Goal: Task Accomplishment & Management: Manage account settings

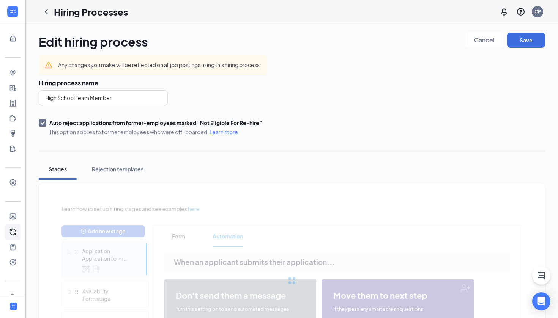
scroll to position [48, 0]
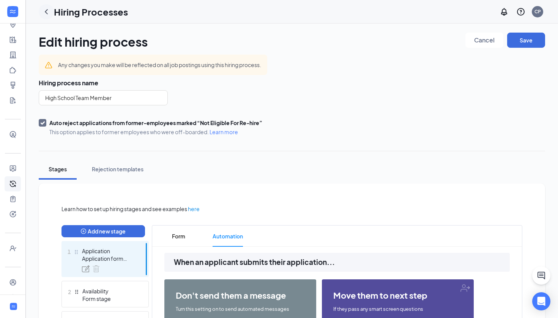
click at [46, 10] on icon "ChevronLeft" at bounding box center [46, 11] width 9 height 9
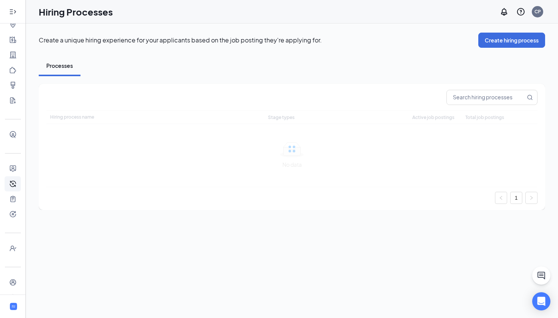
click at [16, 14] on icon "Expand" at bounding box center [13, 12] width 8 height 8
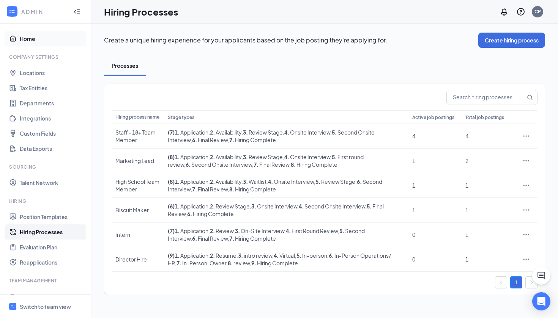
click at [36, 41] on link "Home" at bounding box center [52, 38] width 65 height 15
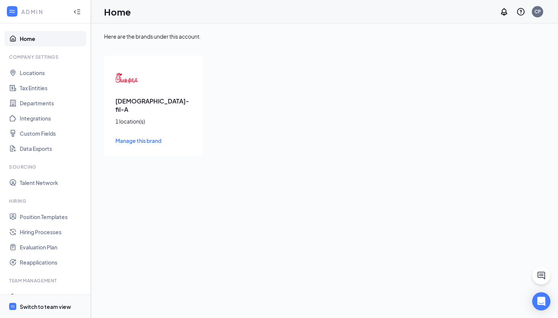
click at [51, 305] on div "Switch to team view" at bounding box center [45, 307] width 51 height 8
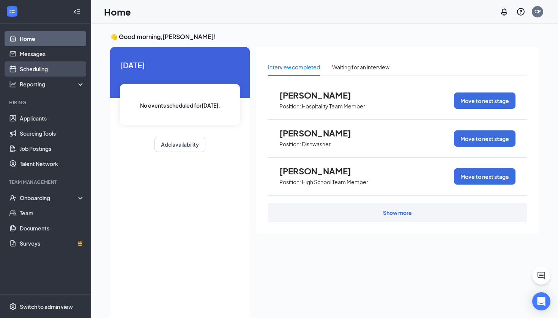
click at [34, 69] on link "Scheduling" at bounding box center [52, 68] width 65 height 15
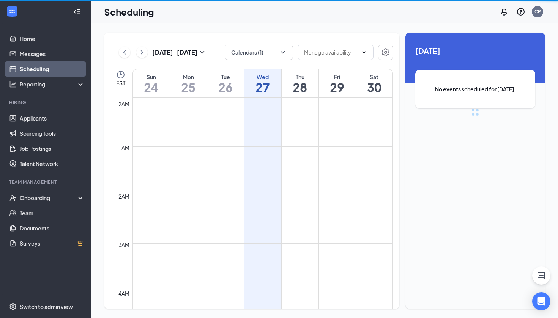
scroll to position [373, 0]
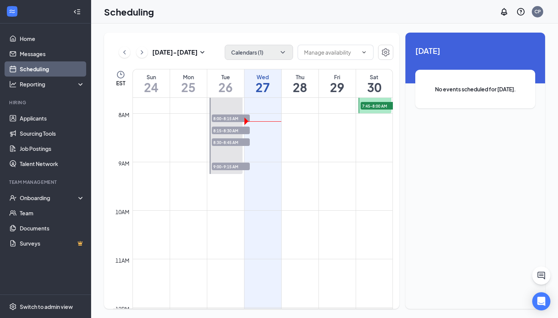
click at [252, 50] on button "Calendars (1)" at bounding box center [259, 52] width 68 height 15
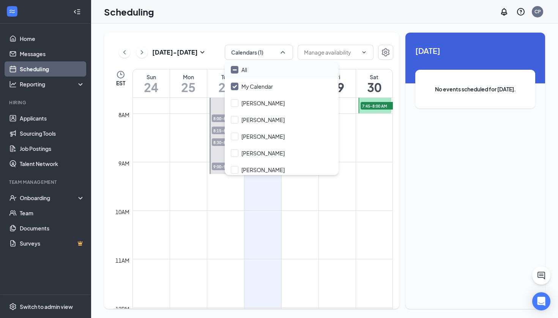
click at [236, 70] on icon "Minimize" at bounding box center [234, 70] width 3 height 0
click at [236, 70] on input "All" at bounding box center [239, 70] width 16 height 8
checkbox input "true"
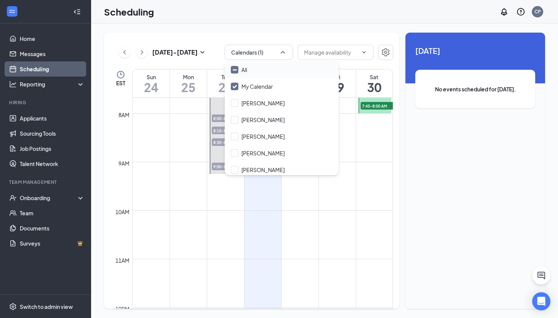
checkbox input "true"
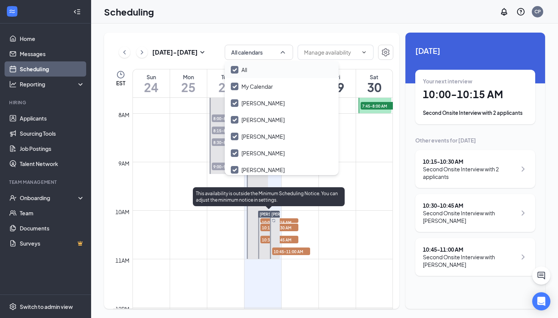
click at [264, 219] on span "10:00-10:15 AM" at bounding box center [279, 223] width 38 height 8
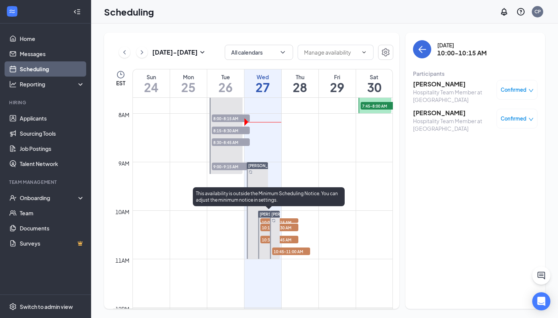
click at [267, 229] on span "10:15-10:30 AM" at bounding box center [279, 228] width 38 height 8
click at [268, 241] on span "10:30-10:45 AM" at bounding box center [279, 240] width 38 height 8
click at [284, 251] on span "10:45-11:00 AM" at bounding box center [291, 252] width 38 height 8
click at [297, 250] on span "10:45-11:00 AM" at bounding box center [291, 252] width 38 height 8
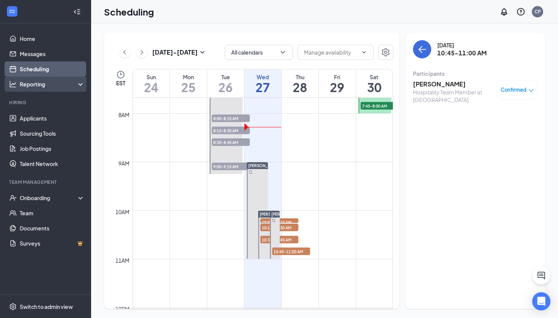
click at [62, 85] on div "Reporting" at bounding box center [52, 84] width 65 height 8
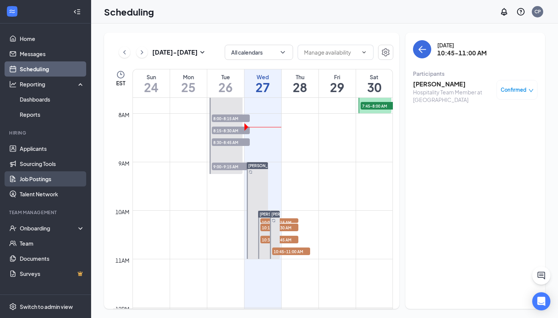
click at [49, 181] on link "Job Postings" at bounding box center [52, 179] width 65 height 15
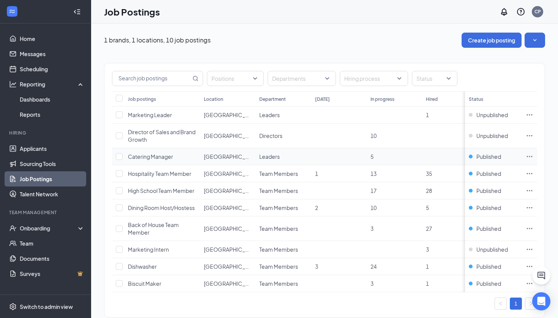
click at [529, 158] on icon "Ellipses" at bounding box center [530, 157] width 8 height 8
click at [497, 156] on span "Published" at bounding box center [488, 157] width 25 height 8
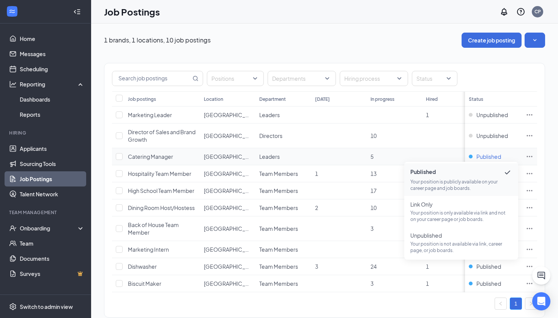
click at [499, 159] on span "Published" at bounding box center [488, 157] width 25 height 8
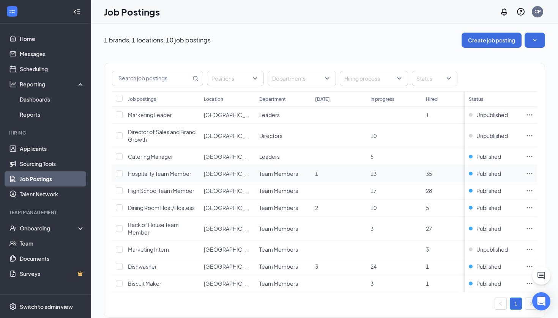
click at [526, 176] on icon "Ellipses" at bounding box center [530, 174] width 8 height 8
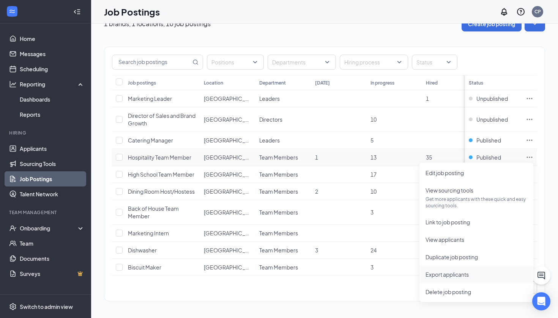
scroll to position [16, 0]
click at [471, 154] on div "Published" at bounding box center [485, 158] width 32 height 8
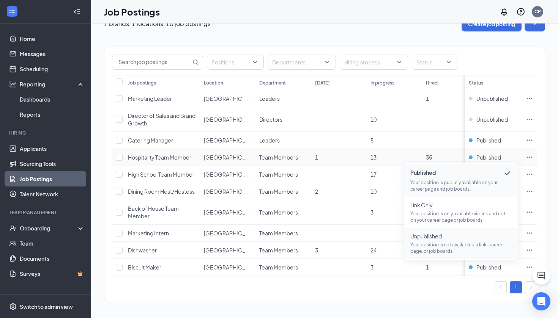
click at [456, 239] on span "Unpublished" at bounding box center [461, 237] width 102 height 8
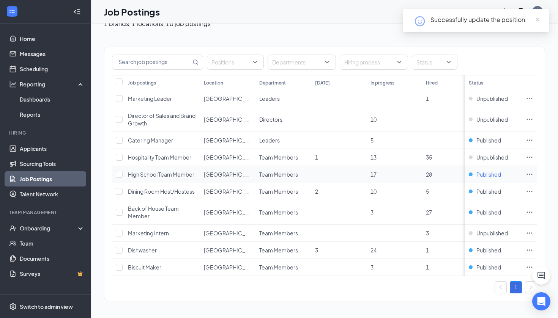
click at [485, 175] on span "Published" at bounding box center [488, 175] width 25 height 8
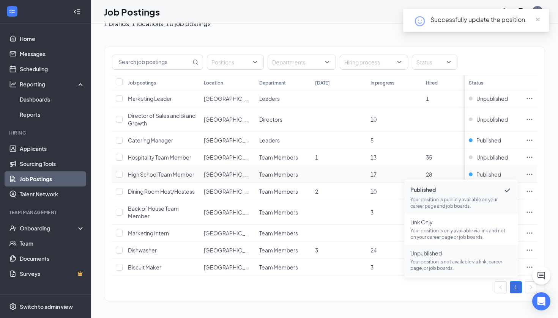
click at [461, 256] on span "Unpublished" at bounding box center [461, 254] width 102 height 8
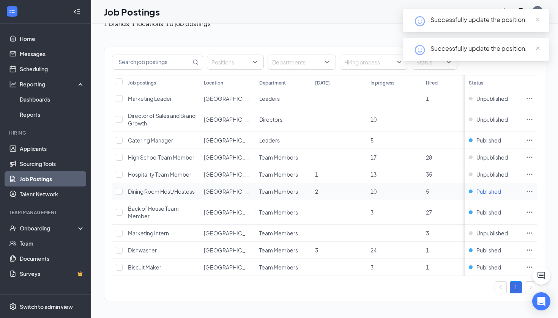
click at [483, 194] on span "Published" at bounding box center [488, 192] width 25 height 8
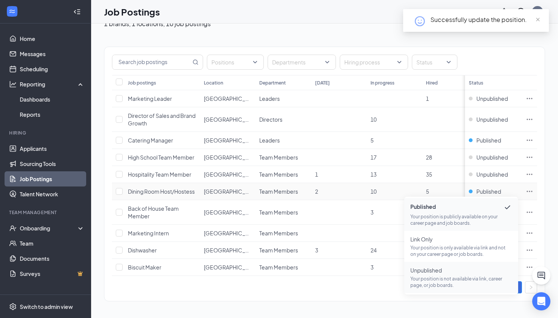
click at [445, 278] on p "Your position is not available via link, career page, or job boards." at bounding box center [461, 282] width 102 height 13
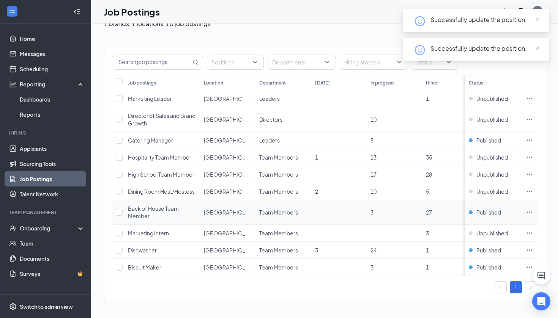
click at [482, 219] on td "Published" at bounding box center [493, 212] width 57 height 25
click at [482, 214] on span "Published" at bounding box center [488, 213] width 25 height 8
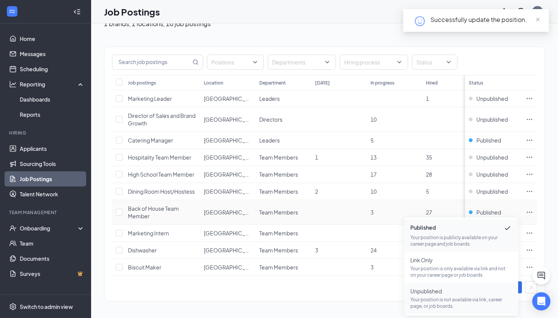
click at [449, 292] on span "Unpublished" at bounding box center [461, 292] width 102 height 8
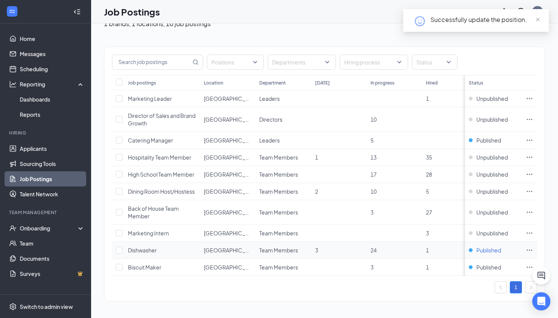
click at [488, 247] on span "Published" at bounding box center [488, 251] width 25 height 8
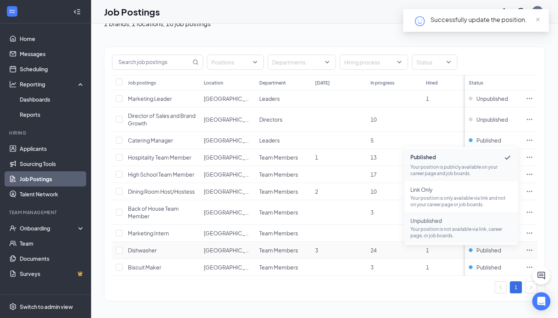
click at [478, 236] on p "Your position is not available via link, career page, or job boards." at bounding box center [461, 232] width 102 height 13
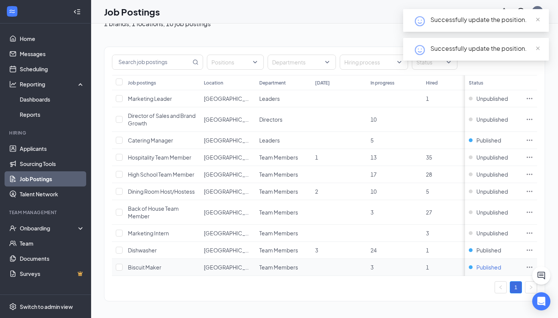
click at [488, 266] on span "Published" at bounding box center [488, 268] width 25 height 8
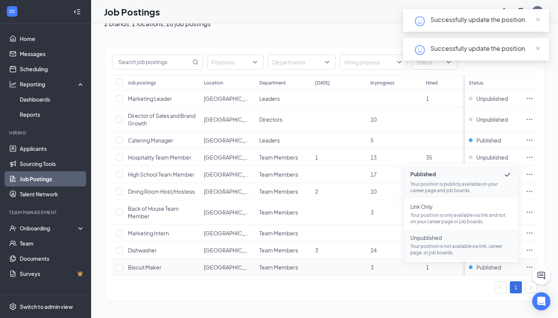
click at [481, 250] on p "Your position is not available via link, career page, or job boards." at bounding box center [461, 249] width 102 height 13
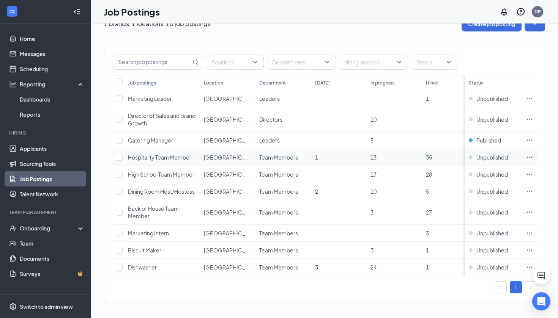
click at [486, 152] on td "Unpublished" at bounding box center [493, 157] width 57 height 17
click at [487, 142] on span "Published" at bounding box center [488, 141] width 25 height 8
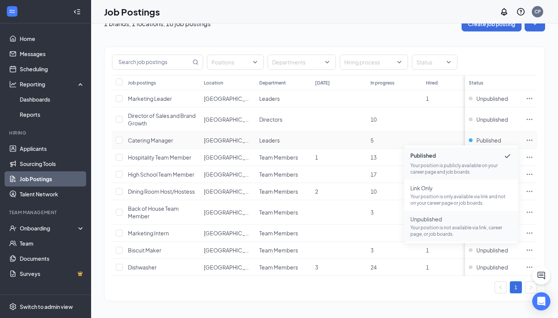
click at [443, 223] on span "Unpublished Your position is not available via link, career page, or job boards." at bounding box center [461, 227] width 102 height 22
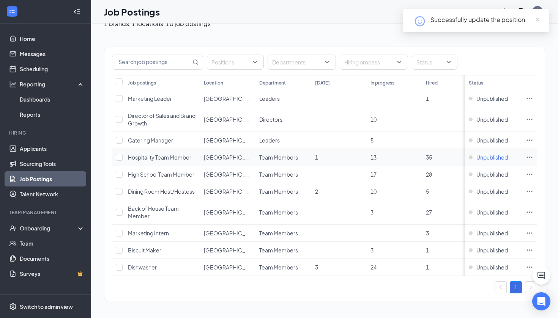
click at [489, 158] on span "Unpublished" at bounding box center [491, 158] width 31 height 8
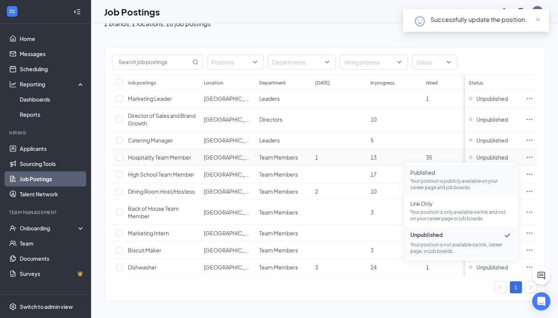
click at [471, 185] on p "Your position is publicly available on your career page and job boards." at bounding box center [461, 184] width 102 height 13
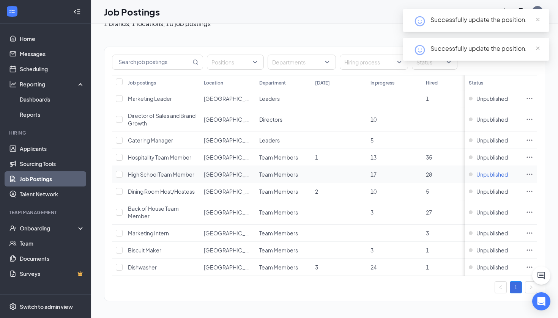
click at [488, 161] on span "Unpublished" at bounding box center [491, 158] width 31 height 8
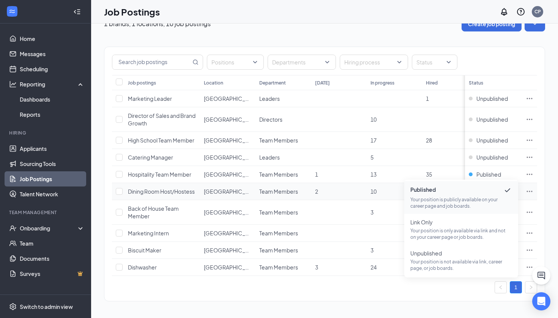
click at [520, 192] on td "Unpublished" at bounding box center [493, 191] width 57 height 17
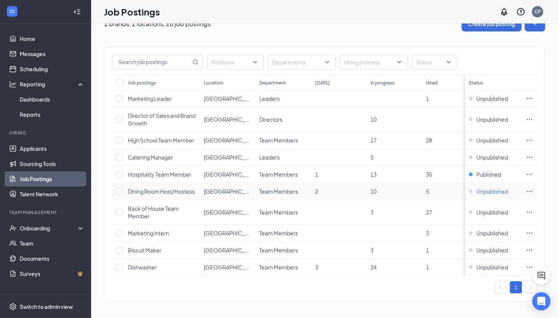
click at [493, 190] on span "Unpublished" at bounding box center [491, 192] width 31 height 8
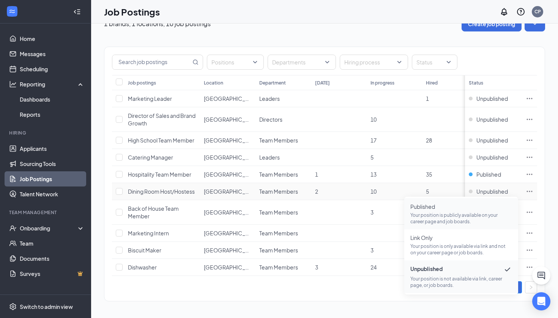
click at [475, 210] on span "Published" at bounding box center [461, 207] width 102 height 8
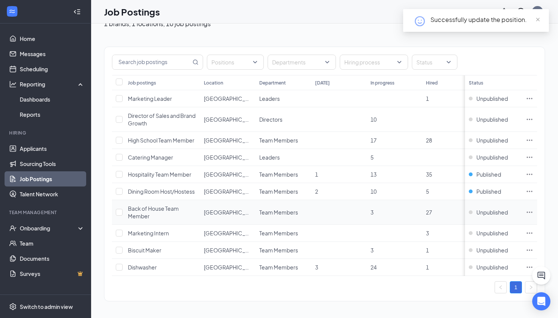
click at [483, 208] on td "Unpublished" at bounding box center [493, 212] width 57 height 25
click at [486, 212] on span "Unpublished" at bounding box center [491, 213] width 31 height 8
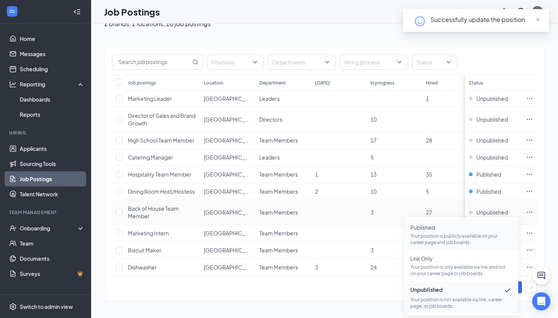
click at [478, 228] on span "Published" at bounding box center [461, 228] width 102 height 8
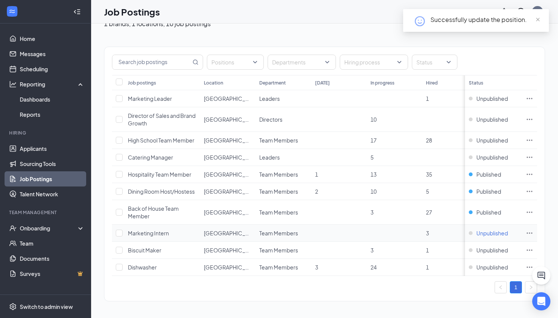
click at [485, 235] on span "Unpublished" at bounding box center [491, 234] width 31 height 8
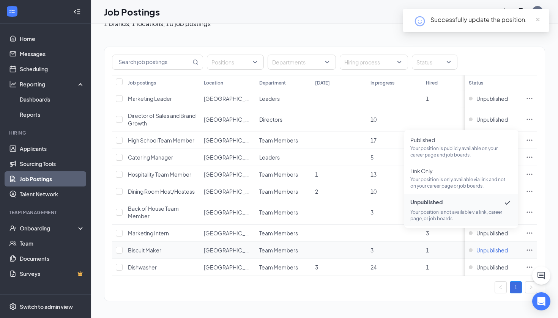
click at [489, 251] on span "Unpublished" at bounding box center [491, 251] width 31 height 8
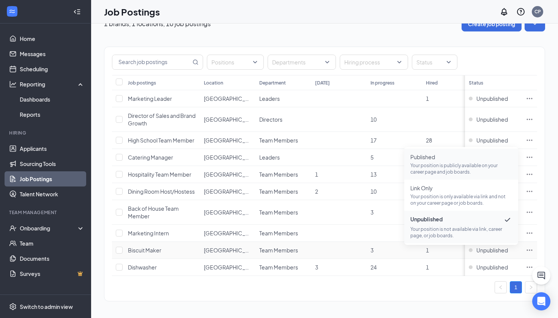
click at [457, 164] on p "Your position is publicly available on your career page and job boards." at bounding box center [461, 168] width 102 height 13
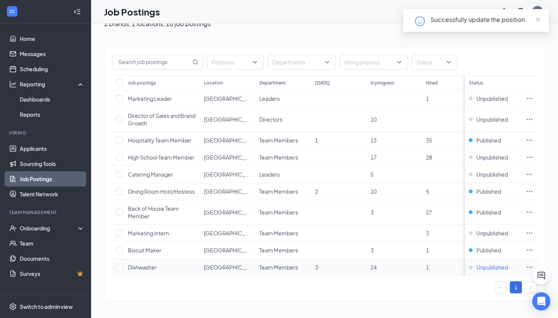
click at [485, 265] on span "Unpublished" at bounding box center [491, 268] width 31 height 8
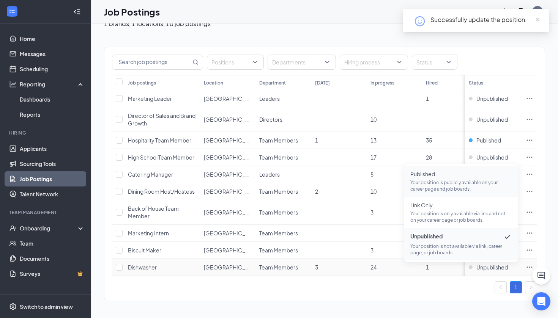
click at [451, 192] on p "Your position is publicly available on your career page and job boards." at bounding box center [461, 185] width 102 height 13
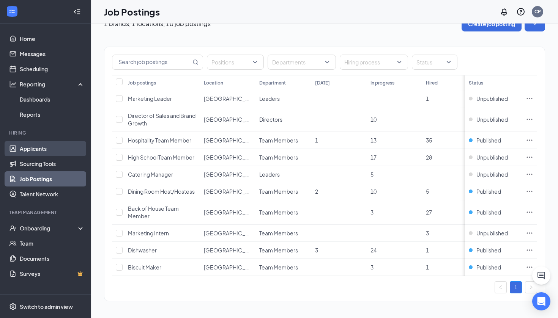
click at [69, 149] on link "Applicants" at bounding box center [52, 148] width 65 height 15
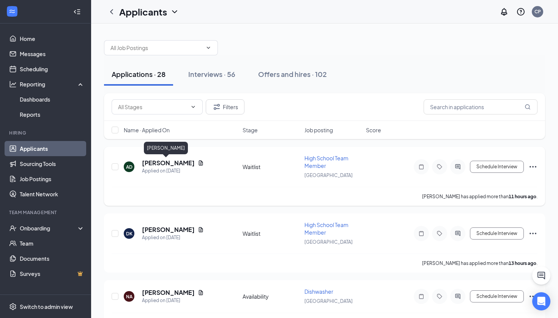
click at [155, 162] on h5 "[PERSON_NAME]" at bounding box center [168, 163] width 53 height 8
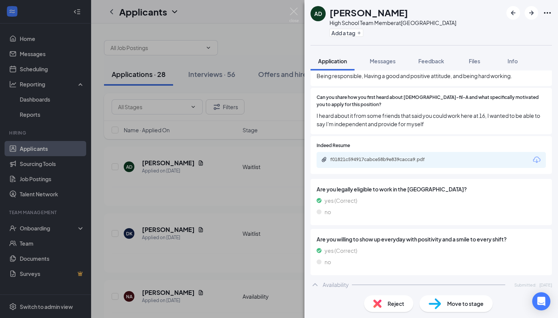
scroll to position [181, 0]
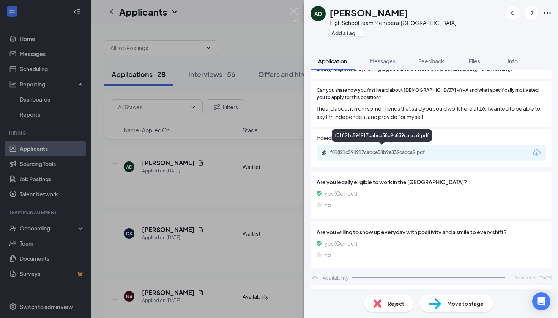
click at [373, 150] on div "f01821c594917cabce58b9e839cacca9.pdf" at bounding box center [383, 153] width 106 height 6
click at [348, 143] on div "f01821c594917cabce58b9e839cacca9.pdf" at bounding box center [382, 137] width 100 height 16
click at [349, 146] on div "f01821c594917cabce58b9e839cacca9.pdf" at bounding box center [430, 153] width 229 height 16
click at [349, 150] on div "f01821c594917cabce58b9e839cacca9.pdf" at bounding box center [383, 153] width 106 height 6
click at [395, 304] on span "Reject" at bounding box center [395, 304] width 17 height 8
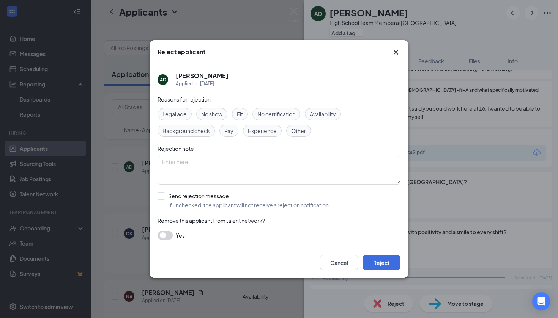
click at [281, 209] on div "Reasons for rejection Legal age No show Fit No certification Availability Backg…" at bounding box center [278, 171] width 243 height 153
click at [279, 205] on span "If unchecked, the applicant will not receive a rejection notification." at bounding box center [249, 205] width 162 height 8
click at [279, 205] on input "Send rejection message If unchecked, the applicant will not receive a rejection…" at bounding box center [243, 200] width 173 height 17
checkbox input "true"
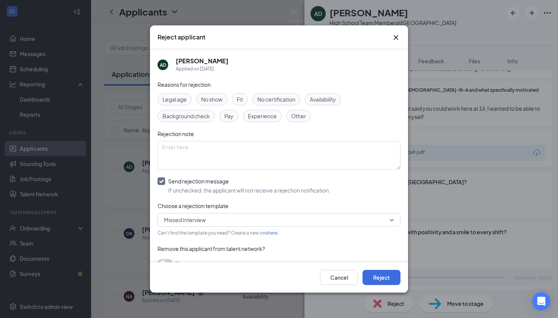
click at [280, 217] on span "Missed Interview" at bounding box center [275, 219] width 223 height 11
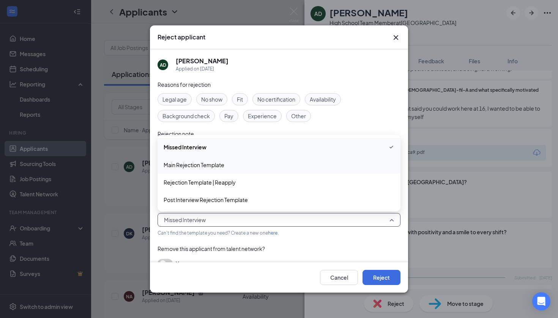
click at [275, 167] on span "Main Rejection Template" at bounding box center [279, 165] width 231 height 8
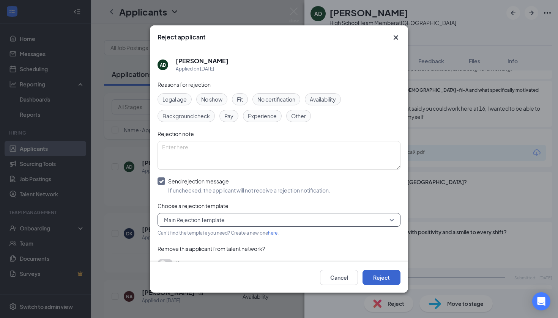
click at [382, 277] on button "Reject" at bounding box center [381, 277] width 38 height 15
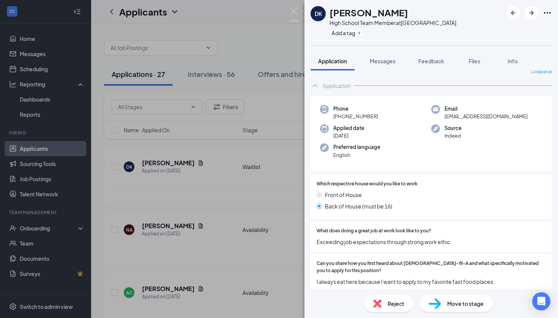
scroll to position [4, 0]
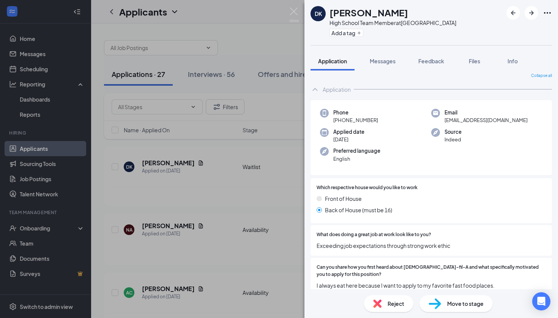
click at [452, 303] on span "Move to stage" at bounding box center [465, 304] width 36 height 8
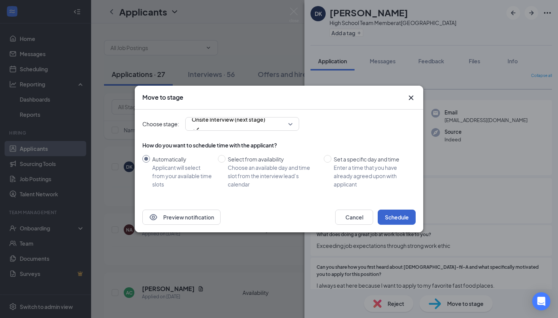
click at [390, 216] on button "Schedule" at bounding box center [397, 217] width 38 height 15
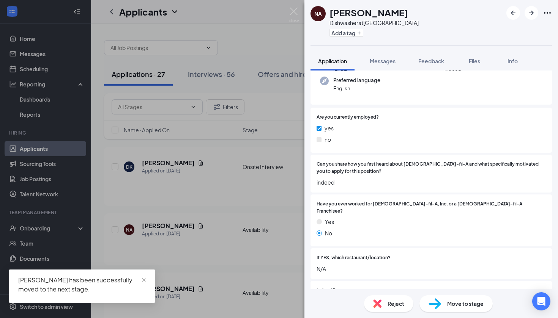
scroll to position [112, 0]
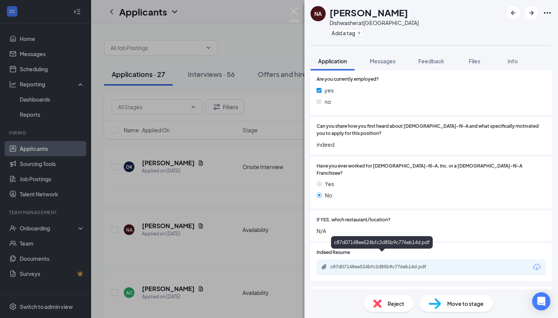
click at [359, 264] on div "c87d07148ee524bfc2d85b9c776eb14d.pdf" at bounding box center [383, 267] width 106 height 6
click at [224, 219] on div "NA Nakita Atkins Dishwasher at Garners Ferry Road Add a tag Application Message…" at bounding box center [279, 159] width 558 height 318
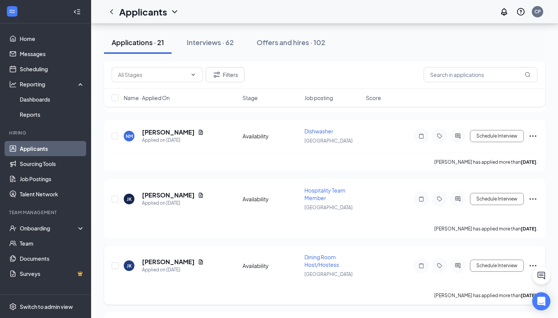
scroll to position [256, 0]
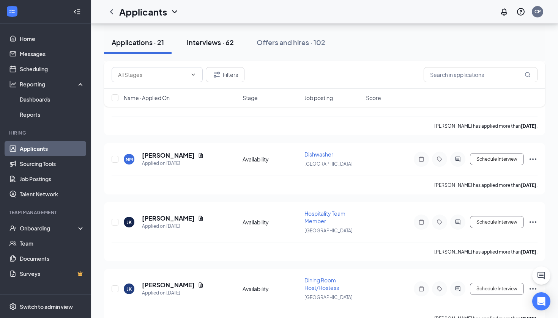
click at [228, 46] on div "Interviews · 62" at bounding box center [210, 42] width 47 height 9
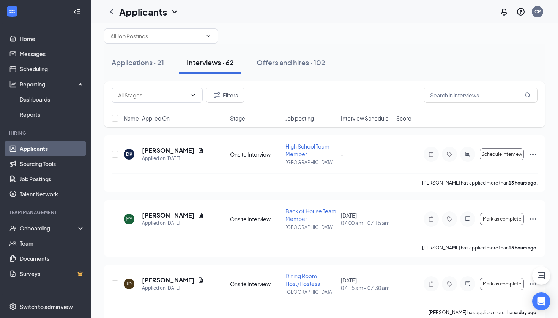
scroll to position [9, 0]
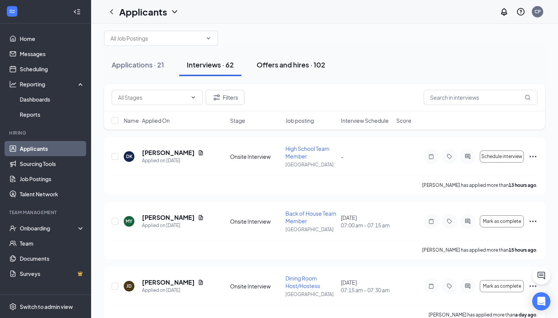
click at [288, 63] on div "Offers and hires · 102" at bounding box center [291, 64] width 69 height 9
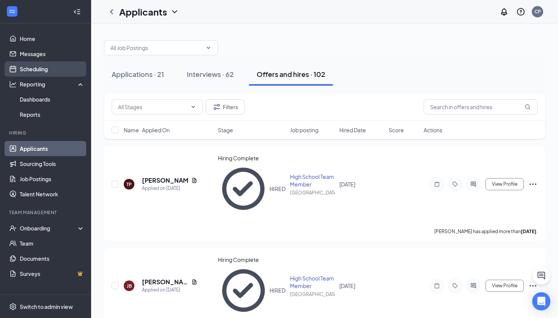
click at [53, 65] on link "Scheduling" at bounding box center [52, 68] width 65 height 15
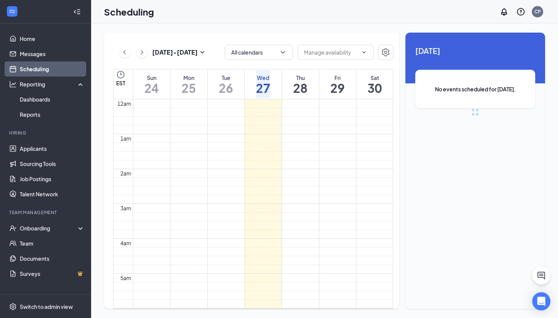
scroll to position [373, 0]
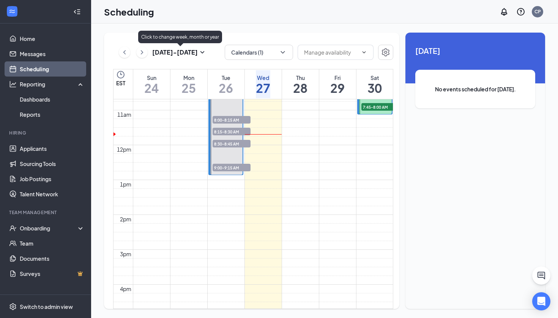
click at [195, 54] on h3 "Aug 24 - Aug 30" at bounding box center [175, 52] width 46 height 8
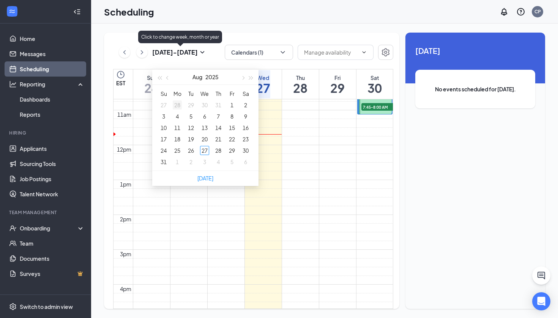
type input "2025-07-28"
type input "2025-08-04"
type input "2025-08-11"
type input "2025-08-12"
click at [193, 116] on div "5" at bounding box center [190, 116] width 9 height 9
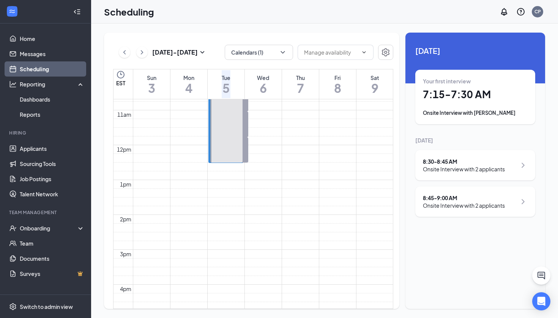
click at [236, 119] on span "8:30-8:45 AM" at bounding box center [229, 116] width 38 height 8
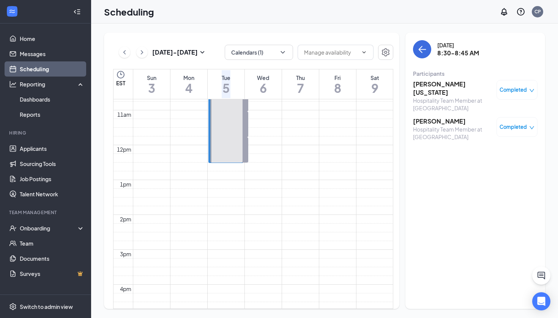
click at [423, 84] on h3 "Jessica Washington" at bounding box center [453, 88] width 80 height 17
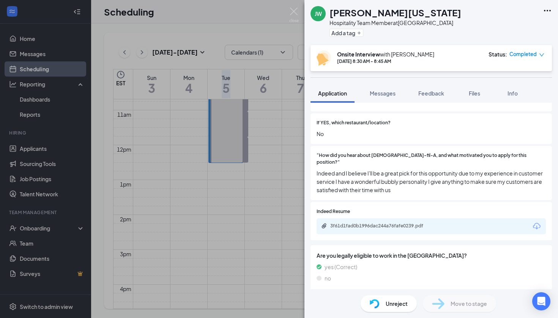
scroll to position [210, 0]
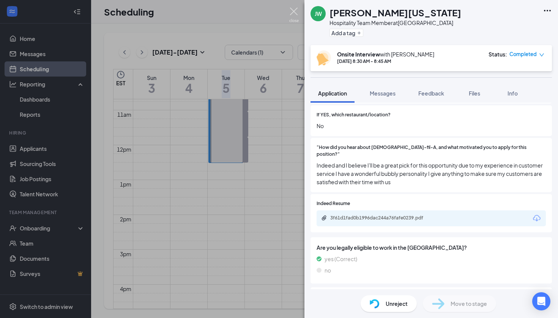
click at [293, 13] on img at bounding box center [293, 15] width 9 height 15
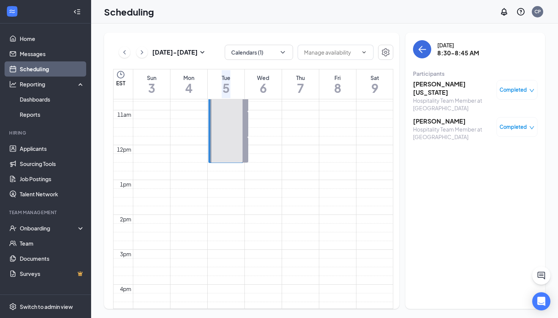
click at [243, 145] on span "8:45-9:00 AM" at bounding box center [229, 141] width 38 height 8
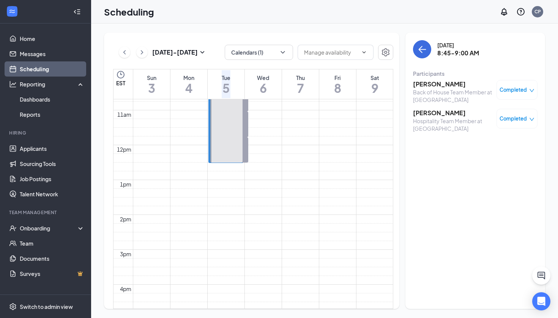
click at [427, 115] on h3 "Janiya Salters" at bounding box center [453, 113] width 80 height 8
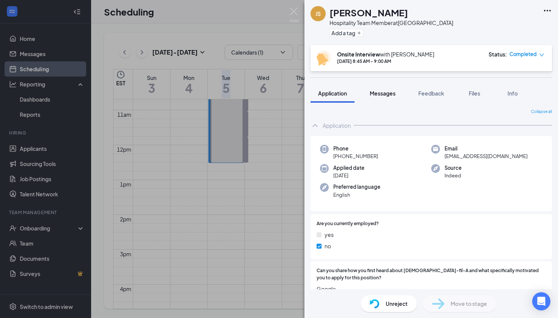
click at [395, 94] on span "Messages" at bounding box center [383, 93] width 26 height 7
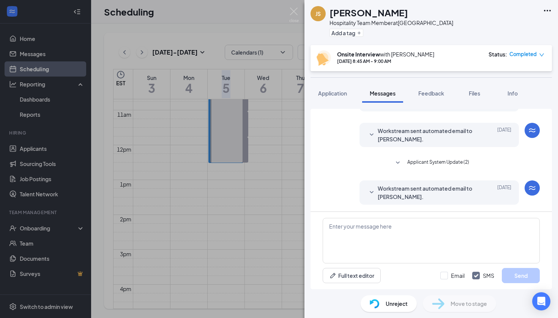
scroll to position [215, 0]
click at [428, 160] on span "Applicant System Update (2)" at bounding box center [438, 162] width 62 height 9
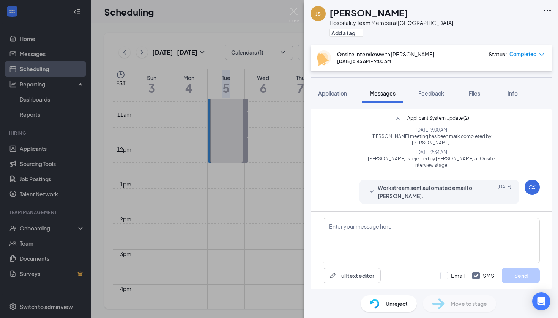
scroll to position [258, 0]
click at [294, 11] on img at bounding box center [293, 15] width 9 height 15
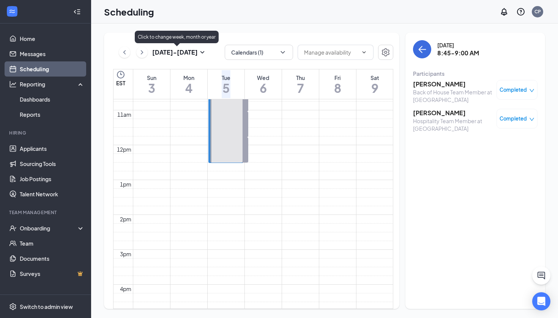
click at [184, 53] on h3 "Aug 3 - Aug 9" at bounding box center [175, 52] width 46 height 8
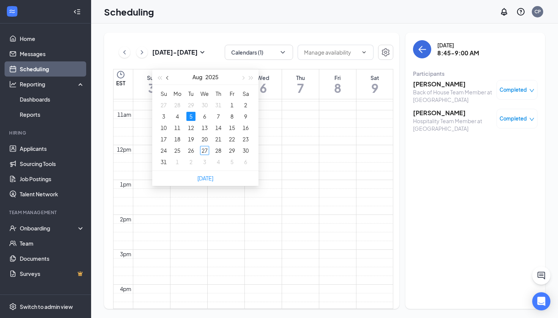
click at [167, 80] on button "button" at bounding box center [168, 76] width 8 height 15
type input "2025-07-29"
click at [194, 153] on div "29" at bounding box center [190, 150] width 9 height 9
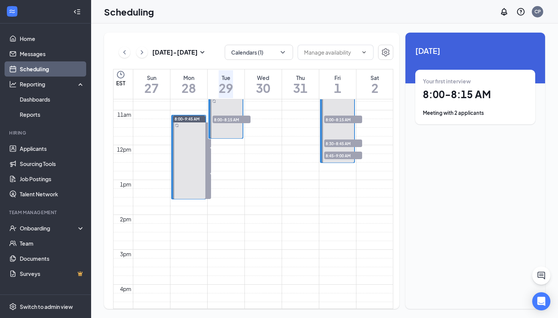
click at [199, 118] on div "8:00-9:45 AM" at bounding box center [189, 119] width 33 height 7
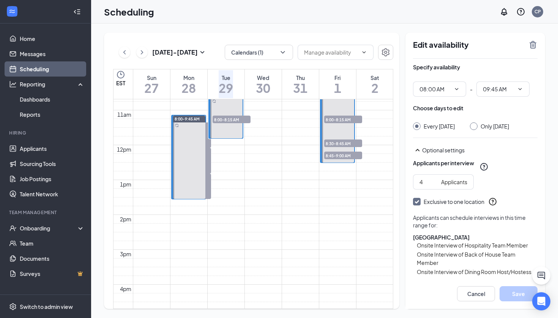
click at [200, 130] on span "8:30-8:45 AM" at bounding box center [192, 127] width 38 height 8
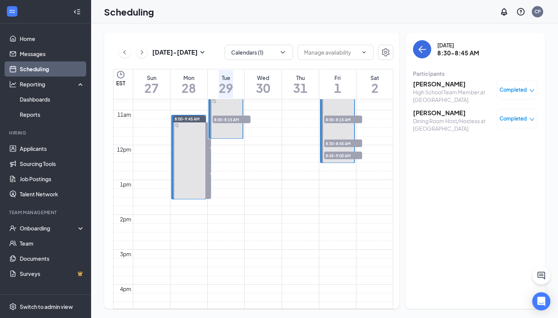
click at [205, 130] on span "8:30-8:45 AM" at bounding box center [192, 127] width 38 height 8
click at [196, 173] on div "9:15-9:30 AM 3" at bounding box center [189, 160] width 33 height 25
click at [423, 82] on h3 "Ayana Robinson" at bounding box center [453, 84] width 80 height 8
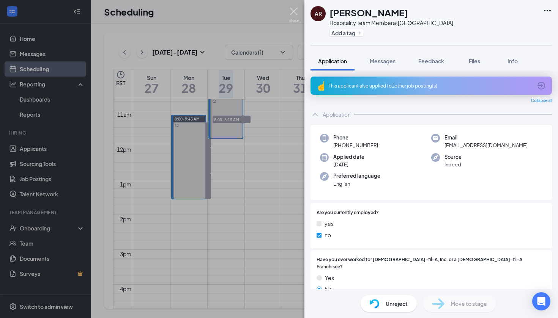
click at [296, 16] on img at bounding box center [293, 15] width 9 height 15
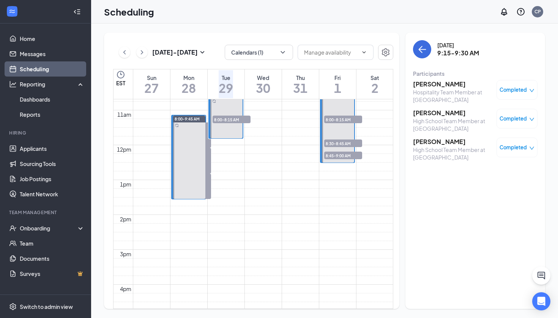
click at [205, 181] on span "9:30-9:45 AM" at bounding box center [192, 178] width 38 height 8
click at [422, 86] on h3 "Blake Gootee" at bounding box center [453, 84] width 80 height 8
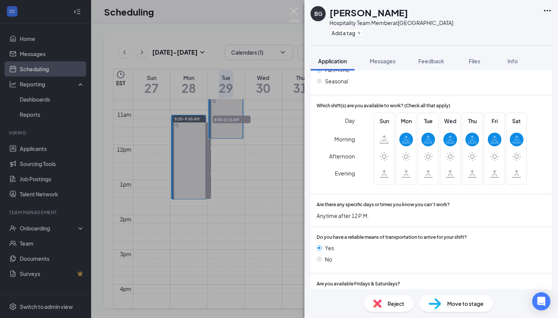
scroll to position [516, 0]
click at [296, 11] on img at bounding box center [293, 15] width 9 height 15
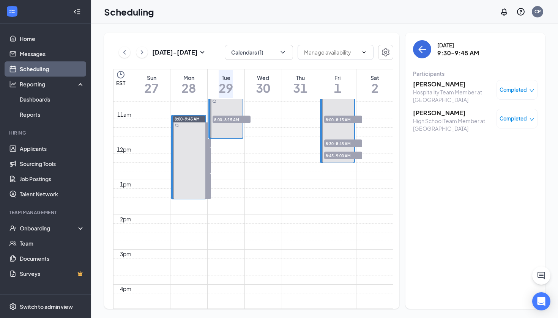
click at [203, 181] on span "9:30-9:45 AM" at bounding box center [192, 178] width 38 height 8
click at [236, 121] on span "8:00-8:15 AM" at bounding box center [231, 120] width 38 height 8
click at [351, 117] on span "8:00-8:15 AM" at bounding box center [343, 120] width 38 height 8
click at [346, 142] on span "8:30-8:45 AM" at bounding box center [343, 144] width 38 height 8
click at [334, 156] on span "8:45-9:00 AM" at bounding box center [343, 156] width 38 height 8
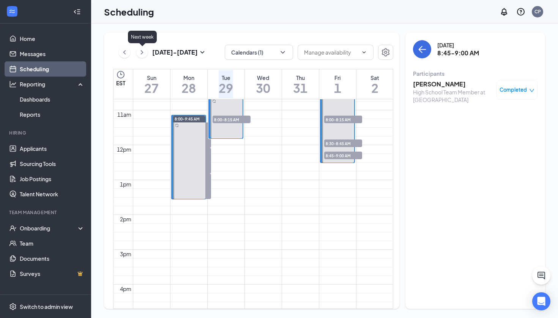
click at [143, 54] on icon "ChevronRight" at bounding box center [142, 52] width 8 height 9
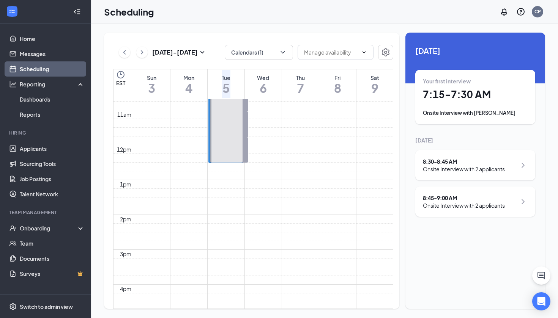
click at [235, 119] on span "8:30-8:45 AM" at bounding box center [229, 116] width 38 height 8
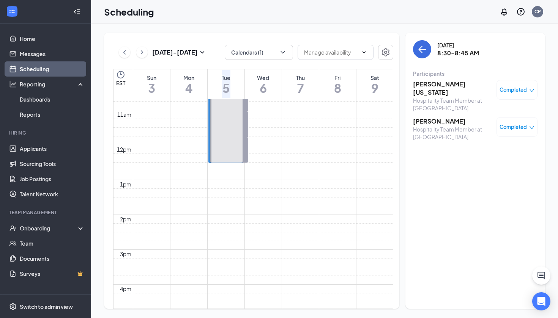
click at [238, 145] on span "8:45-9:00 AM" at bounding box center [229, 141] width 38 height 8
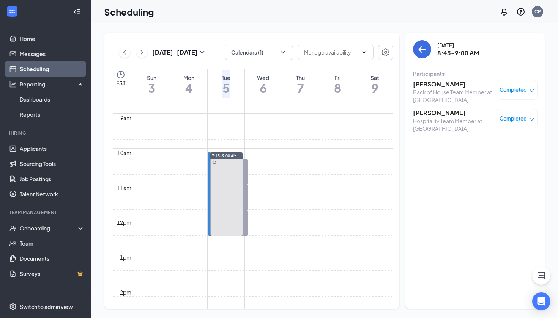
scroll to position [298, 0]
click at [236, 156] on span "7:15-9:00 AM" at bounding box center [224, 157] width 25 height 5
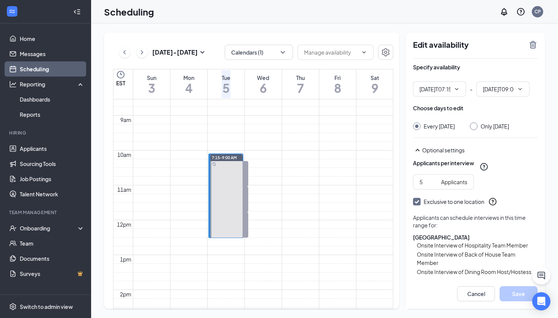
type input "07:15 AM"
type input "09:00 AM"
click at [236, 164] on span "7:15-7:30 AM" at bounding box center [229, 165] width 38 height 8
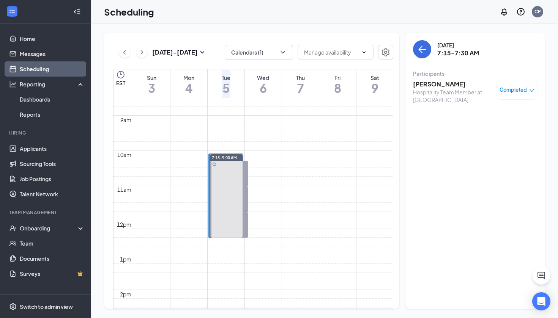
click at [427, 85] on h3 "Celia Mendoza" at bounding box center [453, 84] width 80 height 8
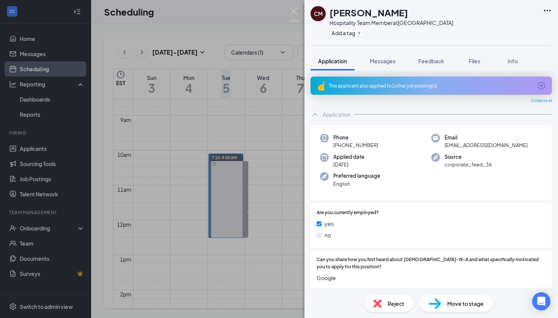
click at [383, 305] on div "Reject" at bounding box center [388, 304] width 49 height 17
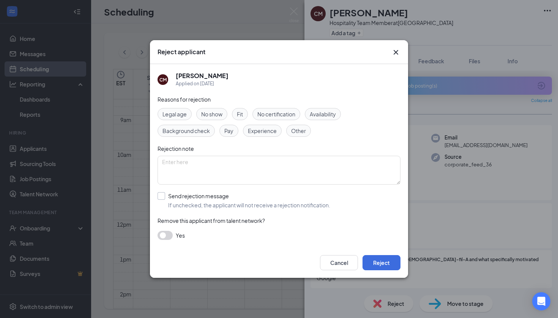
click at [227, 207] on span "If unchecked, the applicant will not receive a rejection notification." at bounding box center [249, 205] width 162 height 8
click at [227, 207] on input "Send rejection message If unchecked, the applicant will not receive a rejection…" at bounding box center [243, 200] width 173 height 17
checkbox input "true"
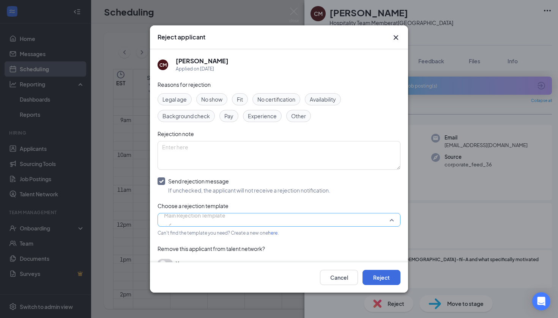
click at [225, 218] on span "Main Rejection Template" at bounding box center [194, 220] width 61 height 20
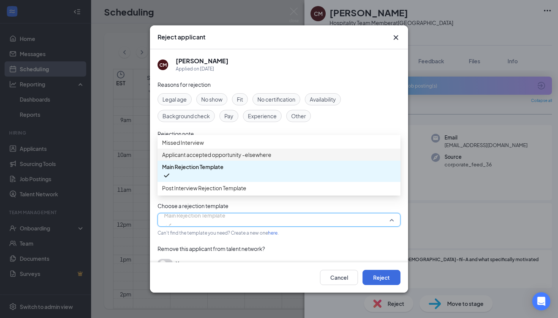
click at [236, 159] on span "Applicant accepted opportunity -elsewhere" at bounding box center [216, 155] width 109 height 8
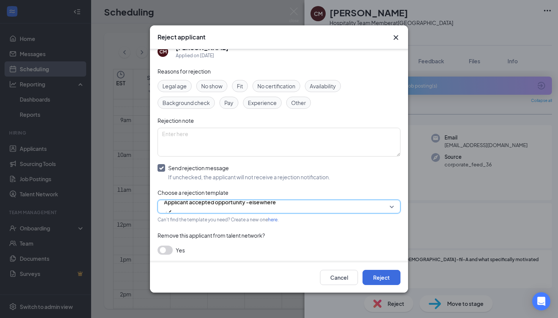
scroll to position [13, 0]
click at [168, 252] on button "button" at bounding box center [164, 250] width 15 height 9
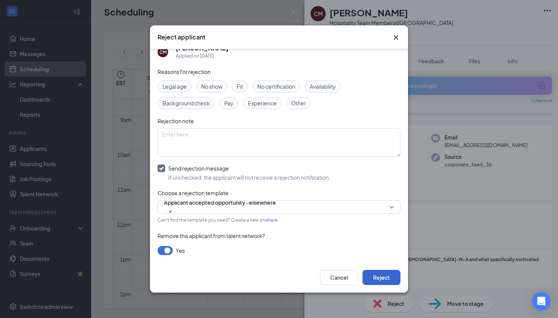
click at [386, 281] on button "Reject" at bounding box center [381, 277] width 38 height 15
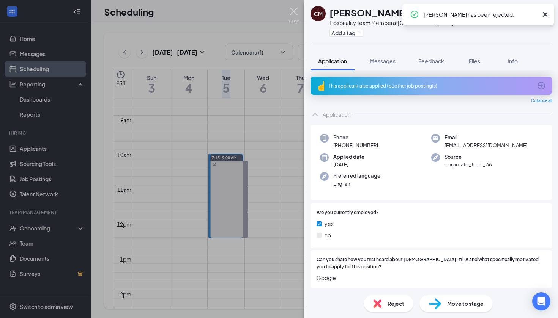
click at [293, 9] on img at bounding box center [293, 15] width 9 height 15
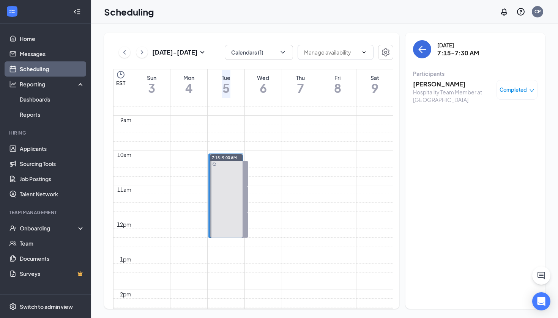
click at [241, 194] on span "8:30-8:45 AM" at bounding box center [229, 191] width 38 height 8
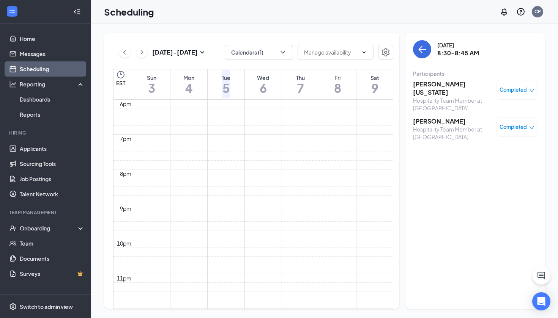
scroll to position [701, 0]
click at [123, 52] on icon "ChevronLeft" at bounding box center [125, 52] width 8 height 9
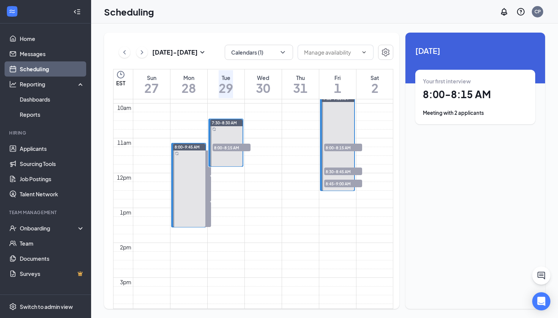
scroll to position [338, 0]
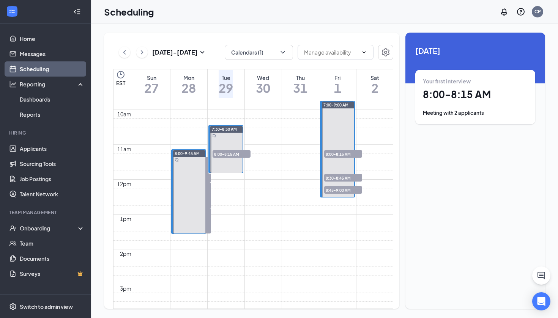
click at [233, 155] on span "8:00-8:15 AM" at bounding box center [231, 154] width 38 height 8
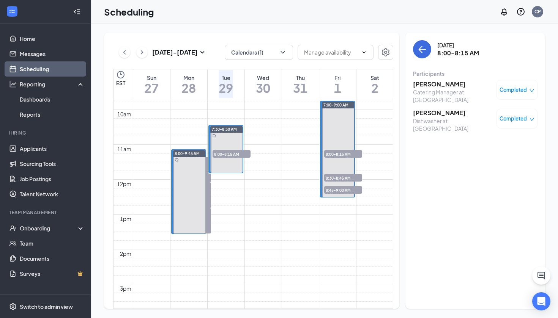
click at [418, 112] on h3 "James Bradley" at bounding box center [453, 113] width 80 height 8
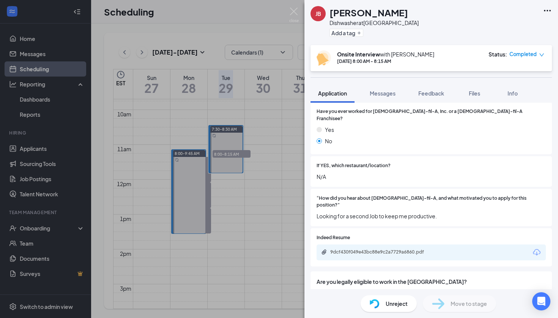
scroll to position [168, 0]
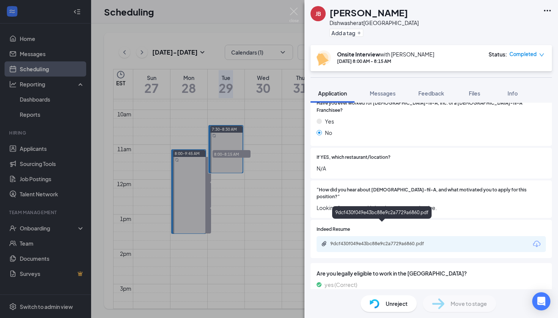
click at [386, 241] on div "9dcf430f049e43bc88e9c2a7729a6860.pdf" at bounding box center [382, 244] width 123 height 7
click at [257, 177] on div "JB James Bradley Dishwasher at Garners Ferry Road Add a tag Onsite Interview wi…" at bounding box center [279, 159] width 558 height 318
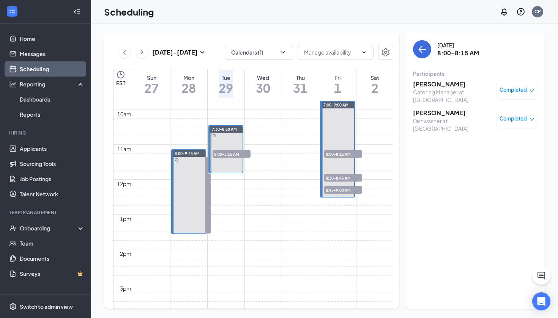
click at [351, 152] on span "8:00-8:15 AM" at bounding box center [343, 154] width 38 height 8
click at [427, 87] on h3 "Flora Gonzalez" at bounding box center [453, 84] width 80 height 8
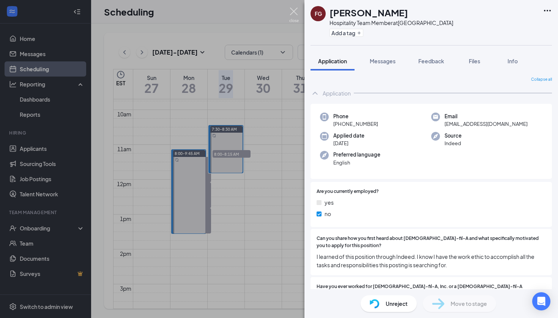
click at [291, 16] on img at bounding box center [293, 15] width 9 height 15
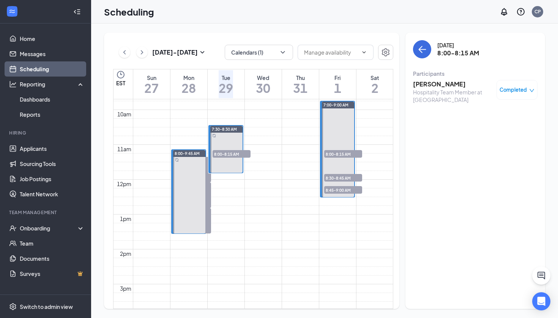
click at [346, 155] on span "8:00-8:15 AM" at bounding box center [343, 154] width 38 height 8
click at [350, 178] on span "8:30-8:45 AM" at bounding box center [343, 178] width 38 height 8
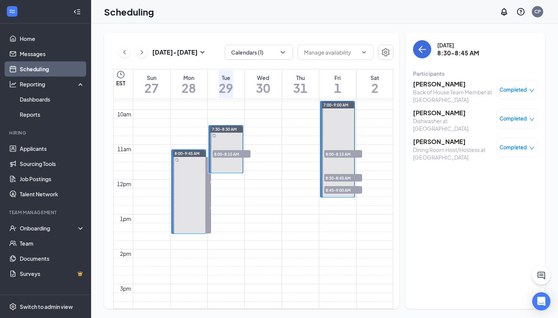
click at [425, 115] on h3 "Rushell Pernell" at bounding box center [453, 113] width 80 height 8
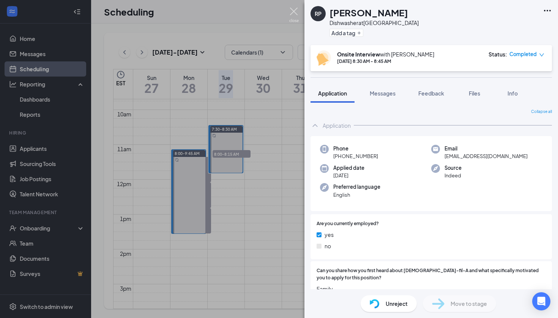
click at [296, 15] on img at bounding box center [293, 15] width 9 height 15
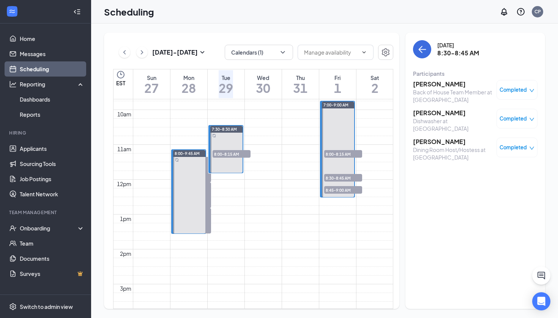
click at [123, 57] on button at bounding box center [124, 52] width 11 height 11
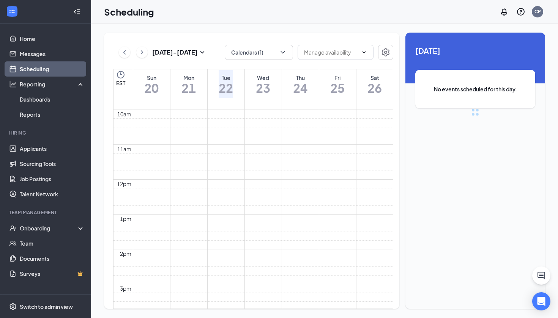
scroll to position [373, 0]
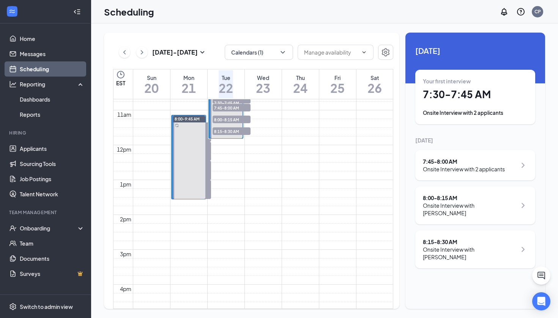
click at [195, 150] on span "8:45-9:00 AM" at bounding box center [192, 146] width 38 height 8
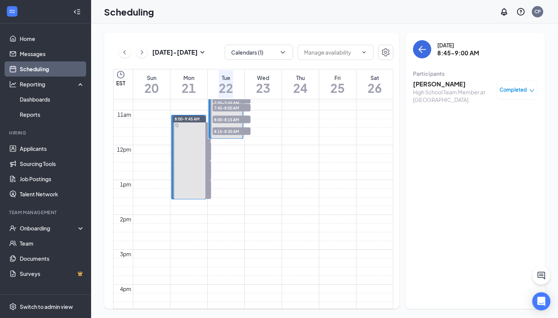
click at [418, 84] on h3 "Olivia Dodd" at bounding box center [453, 84] width 80 height 8
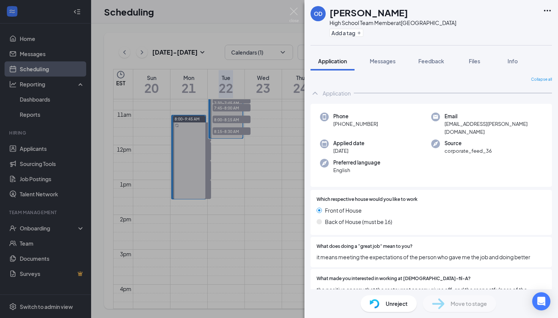
click at [199, 157] on div "OD Olivia Dodd High School Team Member at Garners Ferry Road Add a tag Applicat…" at bounding box center [279, 159] width 558 height 318
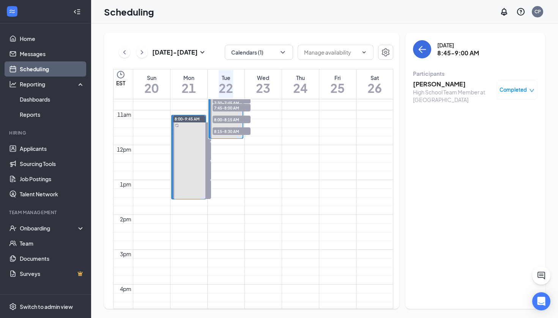
click at [199, 150] on span "8:45-9:00 AM" at bounding box center [192, 146] width 38 height 8
click at [200, 171] on div "9:00-9:15 AM 1" at bounding box center [189, 170] width 33 height 19
click at [196, 188] on span "9:30-9:45 AM" at bounding box center [192, 184] width 38 height 8
click at [231, 100] on span "7:30-7:45 AM" at bounding box center [231, 103] width 38 height 8
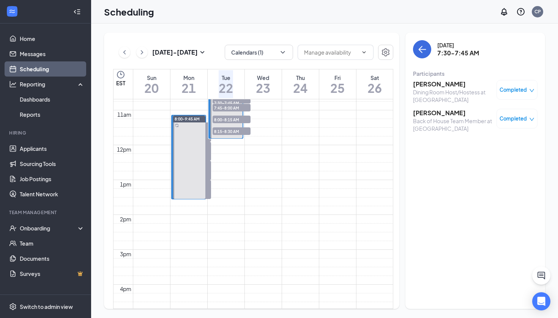
click at [231, 104] on span "7:45-8:00 AM" at bounding box center [231, 108] width 38 height 8
click at [429, 115] on h3 "Charles Bradley" at bounding box center [453, 113] width 80 height 8
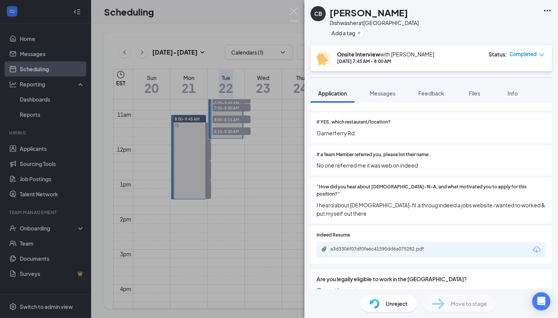
scroll to position [204, 0]
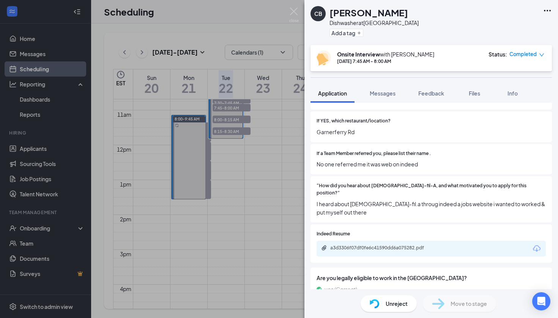
click at [233, 118] on div "CB Charles Bradley Dishwasher at Garners Ferry Road Add a tag Onsite Interview …" at bounding box center [279, 159] width 558 height 318
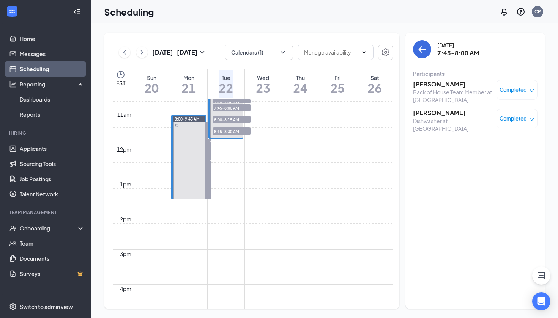
click at [233, 118] on span "8:00-8:15 AM" at bounding box center [231, 120] width 38 height 8
click at [234, 130] on span "8:15-8:30 AM" at bounding box center [231, 131] width 38 height 8
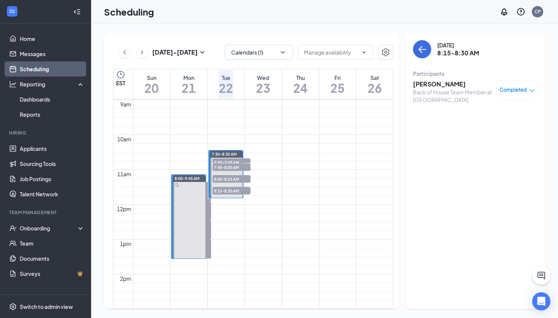
scroll to position [304, 0]
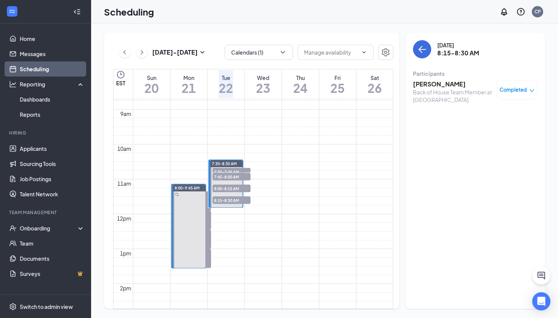
click at [234, 161] on div "7:30-8:30 AM" at bounding box center [226, 164] width 33 height 7
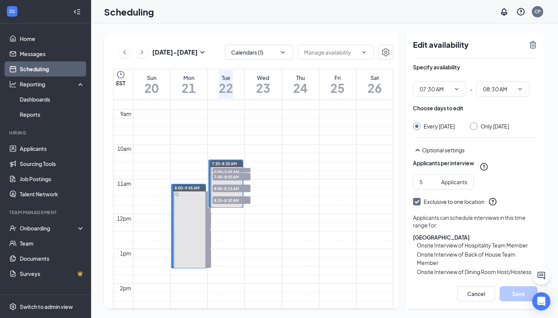
click at [234, 169] on span "7:30-7:45 AM" at bounding box center [231, 172] width 38 height 8
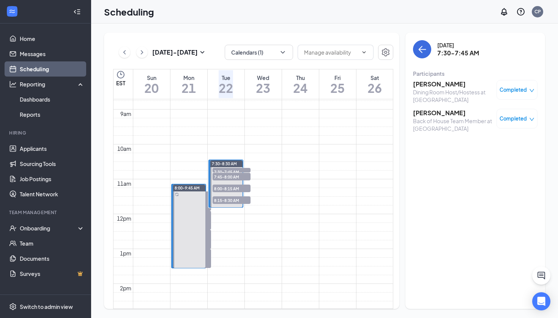
click at [430, 88] on h3 "Chrisanthony Hopkins" at bounding box center [453, 84] width 80 height 8
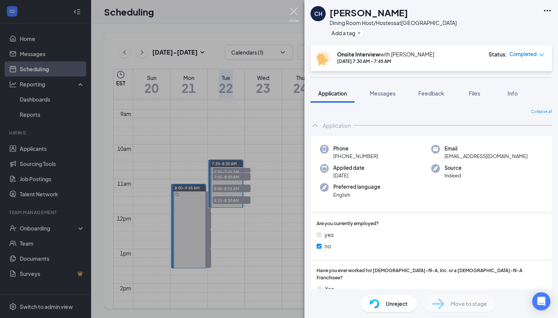
click at [294, 15] on img at bounding box center [293, 15] width 9 height 15
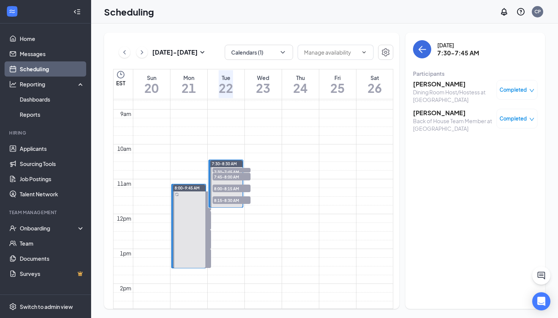
click at [226, 200] on span "8:15-8:30 AM" at bounding box center [231, 201] width 38 height 8
click at [418, 84] on h3 "Jamaree Anderson" at bounding box center [453, 84] width 80 height 8
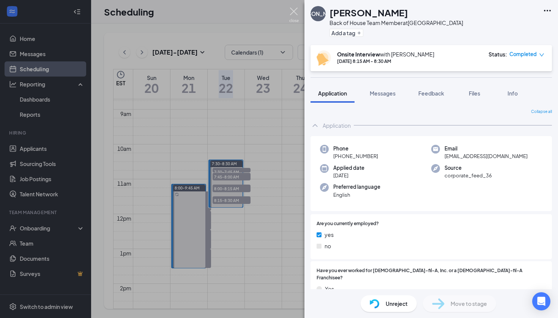
click at [297, 19] on img at bounding box center [293, 15] width 9 height 15
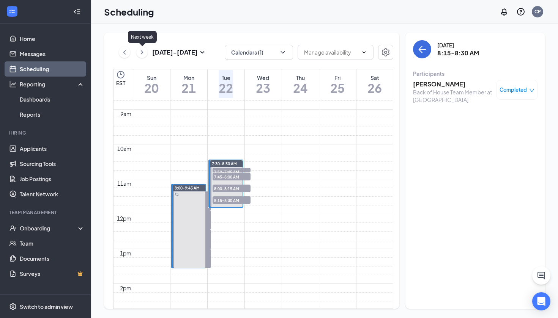
click at [138, 55] on icon "ChevronRight" at bounding box center [142, 52] width 8 height 9
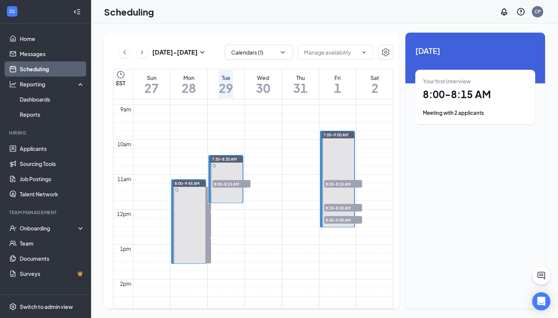
scroll to position [300, 0]
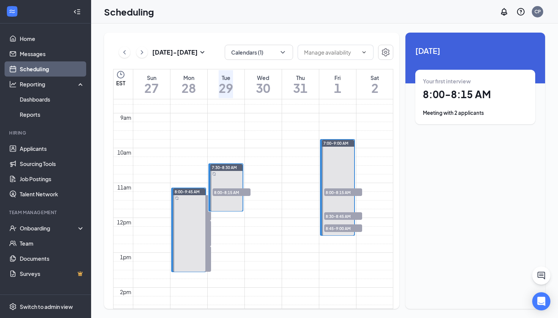
click at [231, 191] on span "8:00-8:15 AM" at bounding box center [231, 193] width 38 height 8
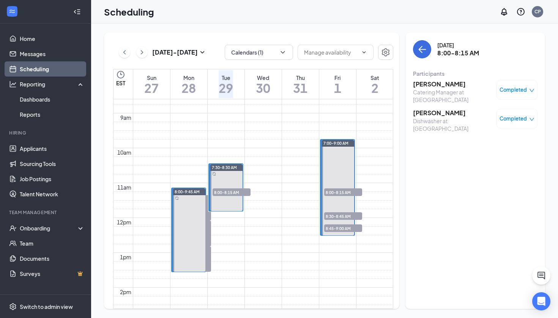
click at [199, 203] on span "8:30-8:45 AM" at bounding box center [192, 199] width 38 height 8
click at [198, 228] on span "9:15-9:30 AM" at bounding box center [192, 225] width 38 height 8
click at [196, 254] on span "9:30-9:45 AM" at bounding box center [192, 251] width 38 height 8
click at [334, 192] on span "8:00-8:15 AM" at bounding box center [343, 193] width 38 height 8
click at [340, 214] on span "8:30-8:45 AM" at bounding box center [343, 216] width 38 height 8
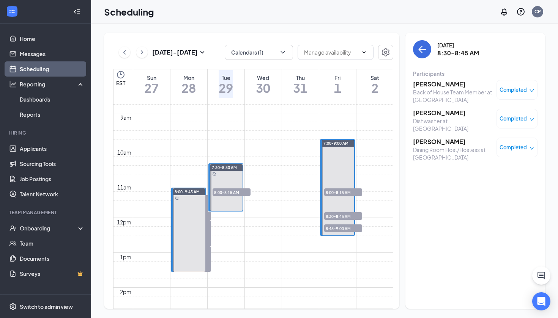
click at [427, 145] on h3 "Leslie Ray" at bounding box center [453, 142] width 80 height 8
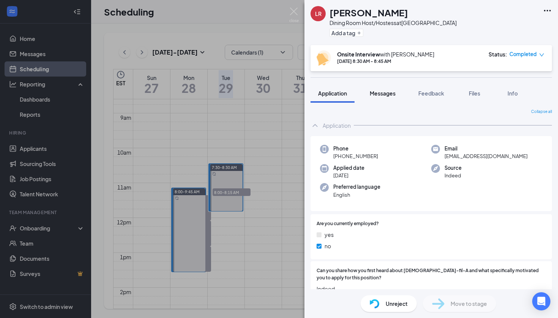
click at [376, 91] on span "Messages" at bounding box center [383, 93] width 26 height 7
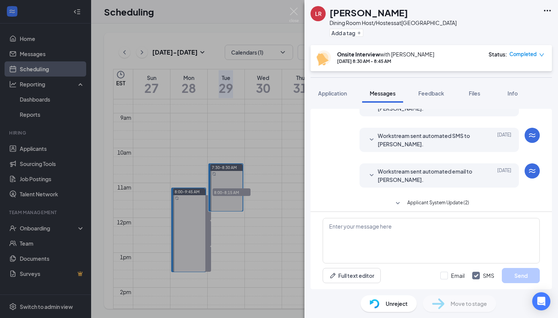
scroll to position [215, 0]
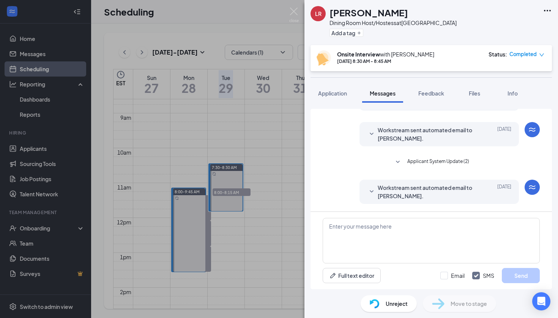
click at [406, 162] on button "Applicant System Update (2)" at bounding box center [431, 162] width 76 height 9
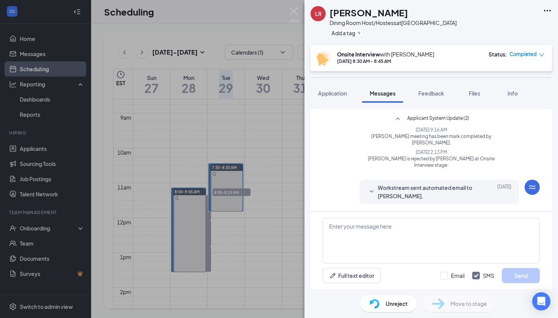
scroll to position [258, 0]
click at [408, 188] on span "Workstream sent automated email to Leslie Ray." at bounding box center [427, 192] width 99 height 17
click at [295, 15] on img at bounding box center [293, 15] width 9 height 15
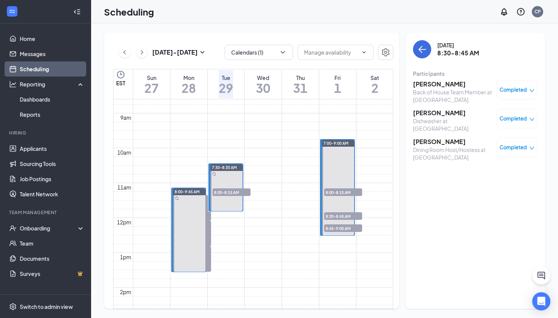
click at [326, 189] on span "8:00-8:15 AM" at bounding box center [343, 193] width 38 height 8
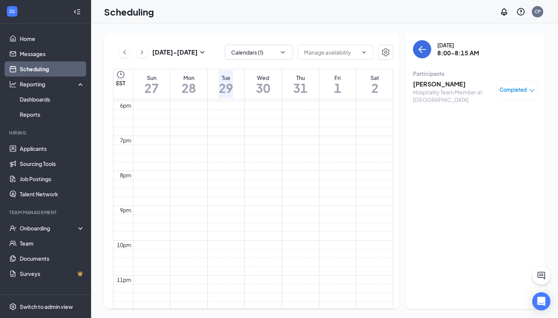
scroll to position [645, 0]
click at [141, 55] on icon "ChevronRight" at bounding box center [142, 52] width 8 height 9
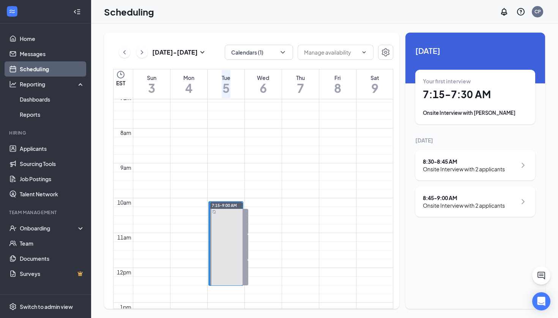
scroll to position [245, 0]
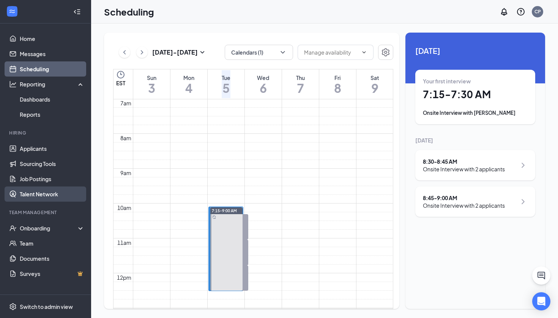
click at [72, 196] on link "Talent Network" at bounding box center [52, 194] width 65 height 15
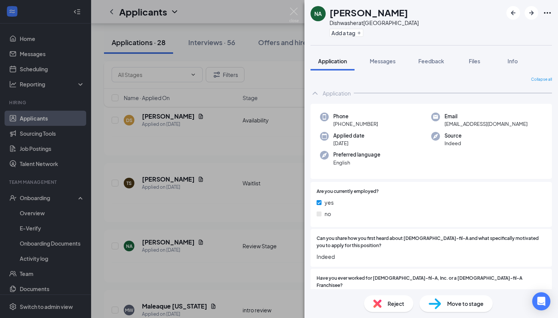
scroll to position [185, 0]
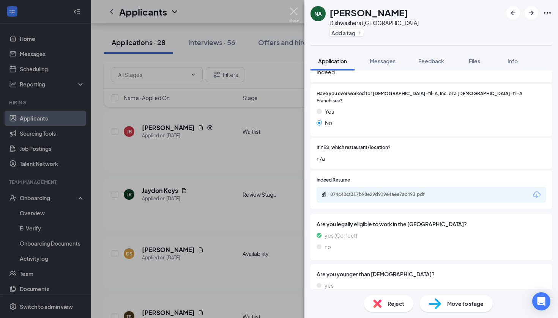
click at [296, 12] on img at bounding box center [293, 15] width 9 height 15
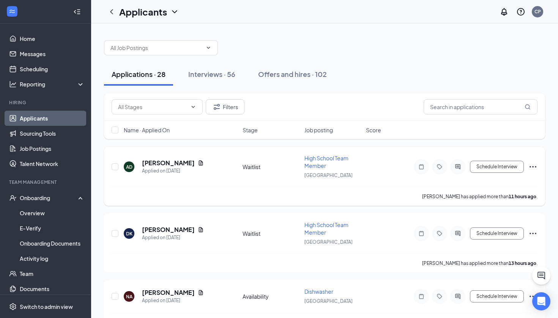
click at [533, 169] on icon "Ellipses" at bounding box center [532, 166] width 9 height 9
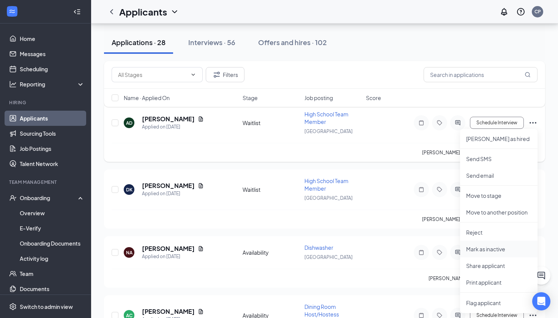
scroll to position [51, 0]
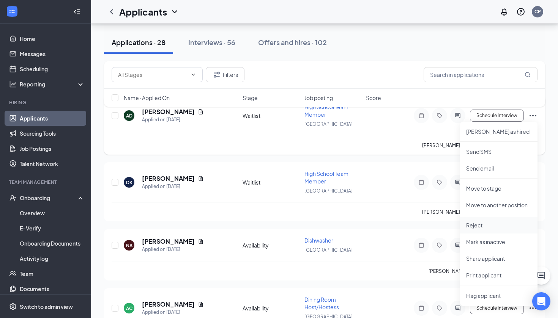
click at [478, 225] on p "Reject" at bounding box center [498, 226] width 65 height 8
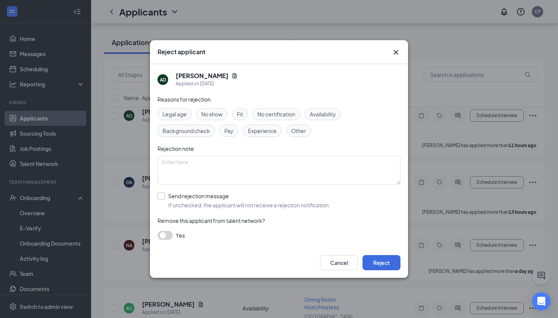
click at [221, 203] on span "If unchecked, the applicant will not receive a rejection notification." at bounding box center [249, 205] width 162 height 8
click at [221, 203] on input "Send rejection message If unchecked, the applicant will not receive a rejection…" at bounding box center [243, 200] width 173 height 17
checkbox input "true"
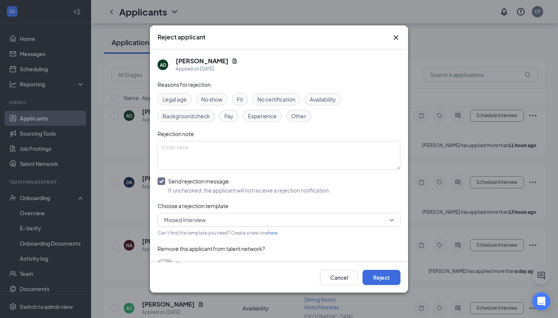
click at [220, 226] on span "Missed Interview" at bounding box center [275, 219] width 223 height 11
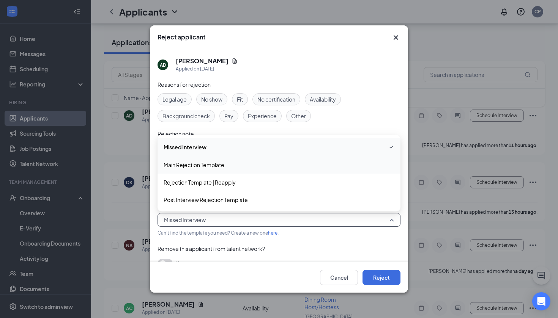
click at [215, 169] on span "Main Rejection Template" at bounding box center [194, 165] width 61 height 8
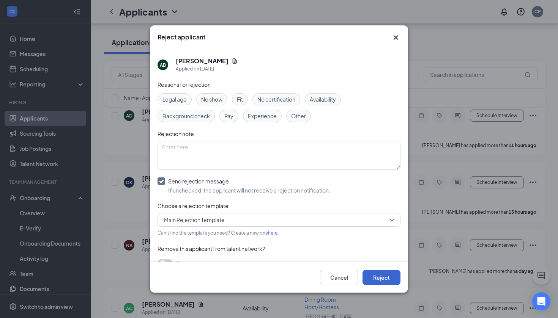
click at [393, 272] on button "Reject" at bounding box center [381, 277] width 38 height 15
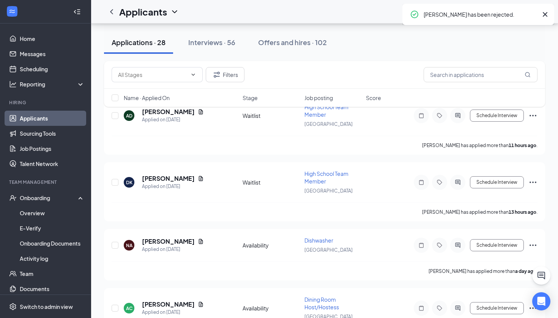
scroll to position [0, 0]
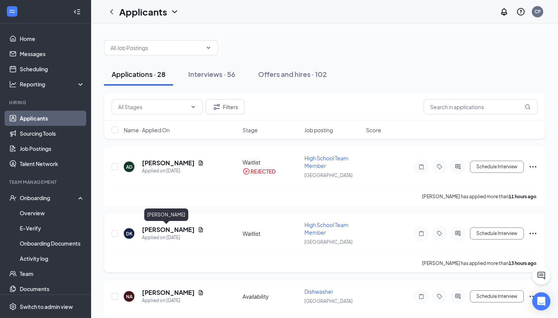
click at [161, 233] on h5 "[PERSON_NAME]" at bounding box center [168, 230] width 53 height 8
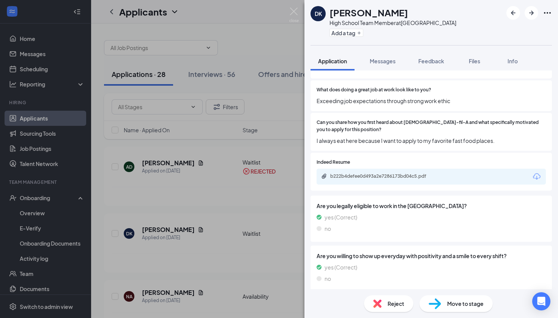
scroll to position [149, 0]
click at [403, 174] on div "b222b4defee0d493a2e7286173bd04c5.pdf" at bounding box center [383, 176] width 106 height 6
click at [296, 11] on img at bounding box center [293, 15] width 9 height 15
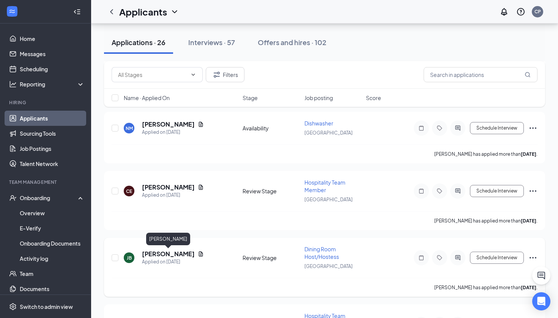
scroll to position [288, 0]
click at [487, 193] on button "Schedule Interview" at bounding box center [497, 190] width 54 height 12
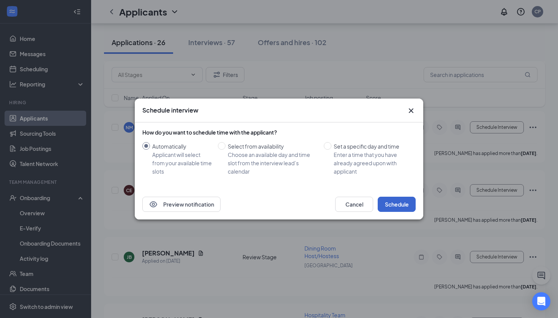
click at [392, 202] on button "Schedule" at bounding box center [397, 204] width 38 height 15
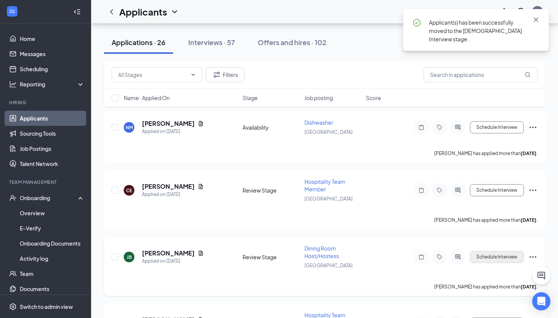
click at [491, 258] on button "Schedule Interview" at bounding box center [497, 257] width 54 height 12
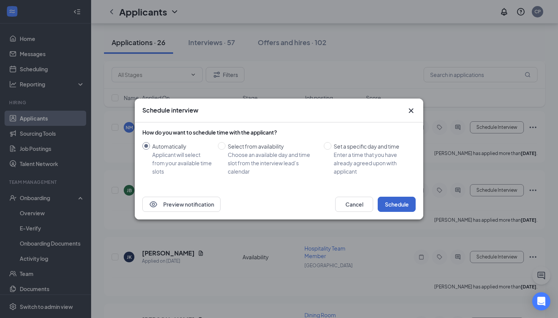
click at [389, 205] on button "Schedule" at bounding box center [397, 204] width 38 height 15
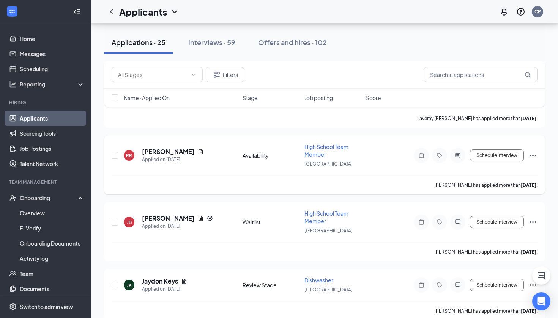
scroll to position [579, 0]
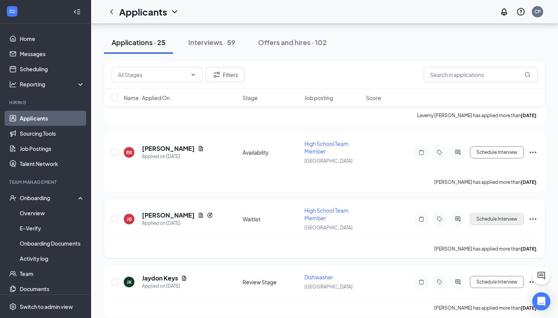
click at [474, 219] on button "Schedule Interview" at bounding box center [497, 219] width 54 height 12
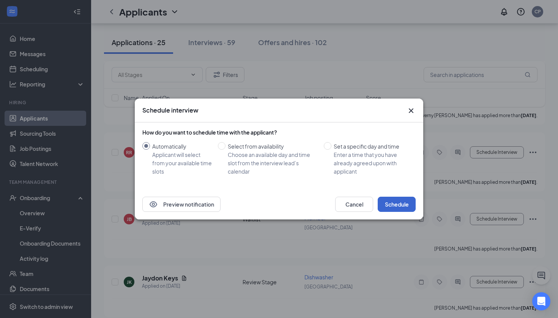
click at [391, 200] on button "Schedule" at bounding box center [397, 204] width 38 height 15
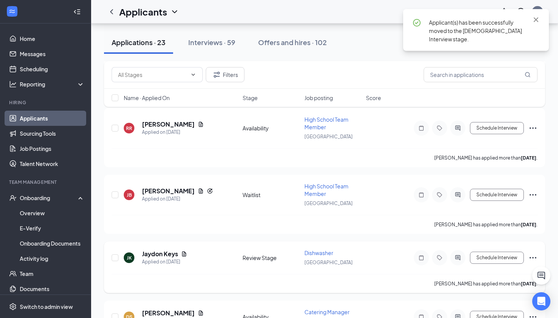
scroll to position [612, 0]
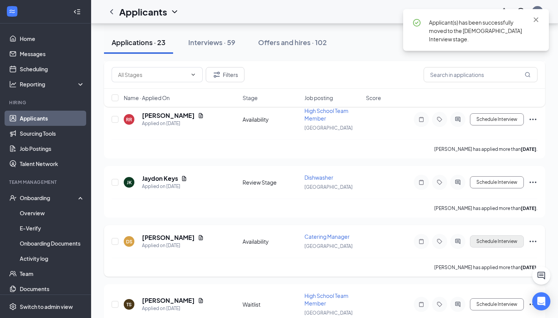
click at [484, 241] on button "Schedule Interview" at bounding box center [497, 242] width 54 height 12
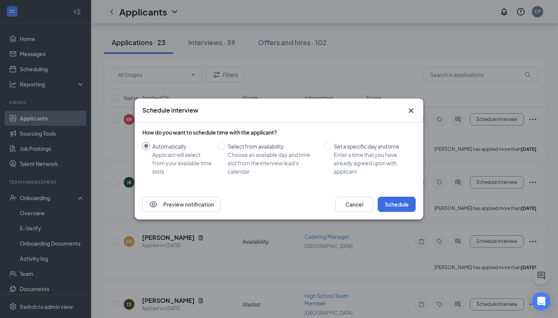
click at [412, 109] on icon "Cross" at bounding box center [410, 110] width 9 height 9
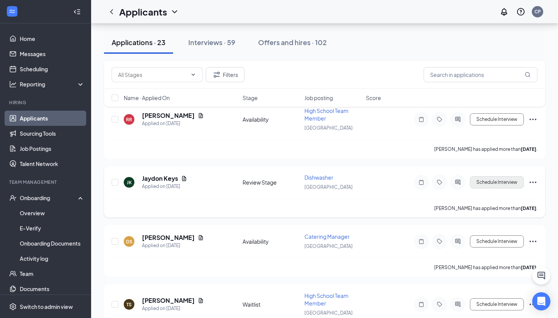
click at [510, 181] on button "Schedule Interview" at bounding box center [497, 182] width 54 height 12
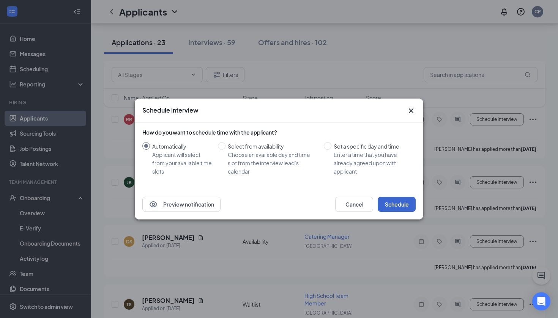
click at [409, 205] on button "Schedule" at bounding box center [397, 204] width 38 height 15
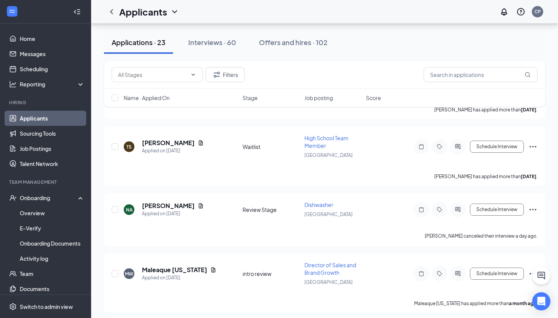
scroll to position [710, 0]
click at [171, 209] on h5 "[PERSON_NAME]" at bounding box center [168, 207] width 53 height 8
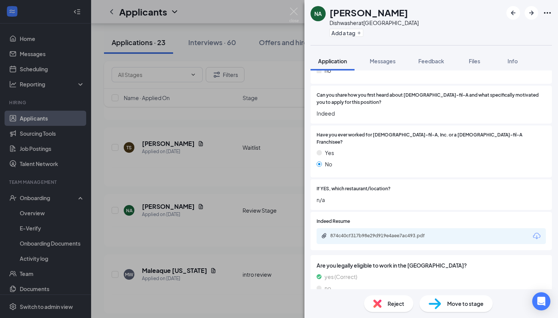
scroll to position [143, 0]
click at [343, 233] on div "874c40cf317b98e29d919e4aee7ac493.pdf" at bounding box center [383, 236] width 106 height 6
click at [452, 306] on span "Move to stage" at bounding box center [465, 304] width 36 height 8
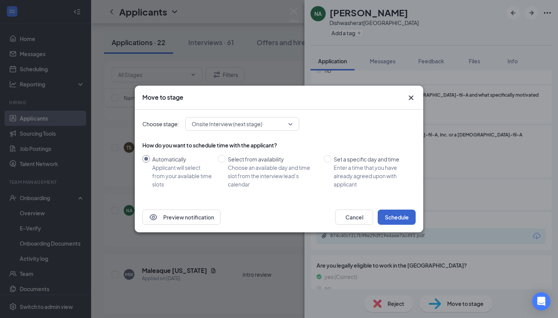
click at [386, 219] on button "Schedule" at bounding box center [397, 217] width 38 height 15
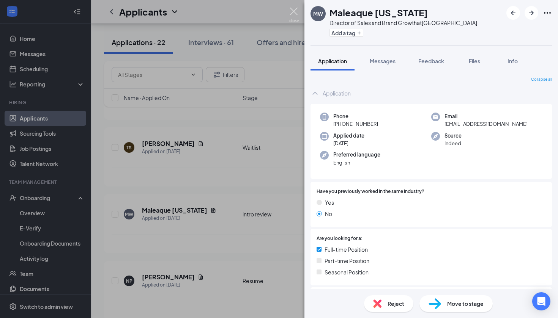
click at [297, 18] on img at bounding box center [293, 15] width 9 height 15
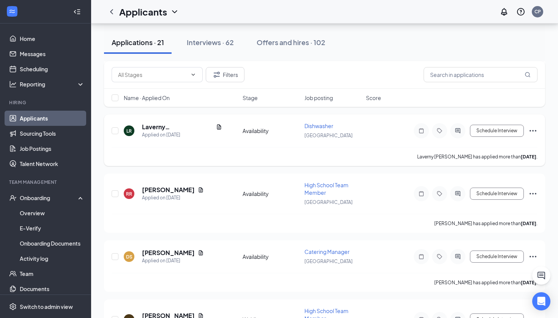
scroll to position [539, 0]
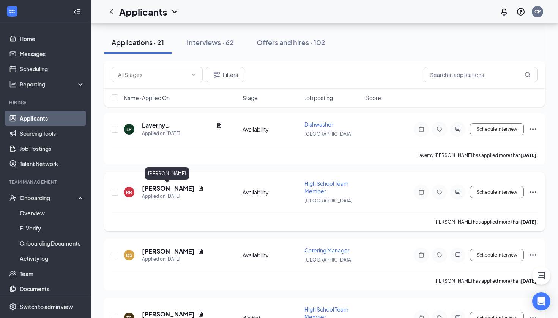
click at [149, 186] on h5 "[PERSON_NAME]" at bounding box center [168, 188] width 53 height 8
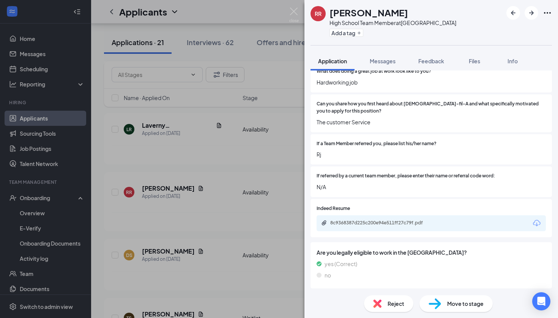
scroll to position [168, 0]
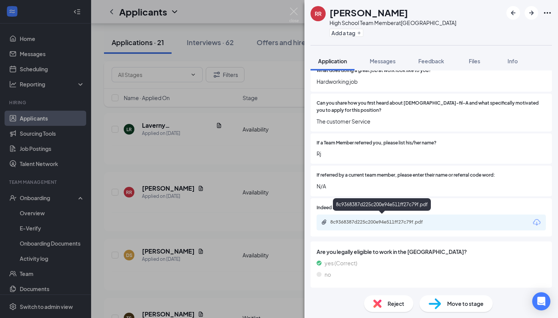
click at [347, 221] on div "8c9368387d225c200e94e511ff27c79f.pdf" at bounding box center [383, 222] width 106 height 6
click at [296, 15] on img at bounding box center [293, 15] width 9 height 15
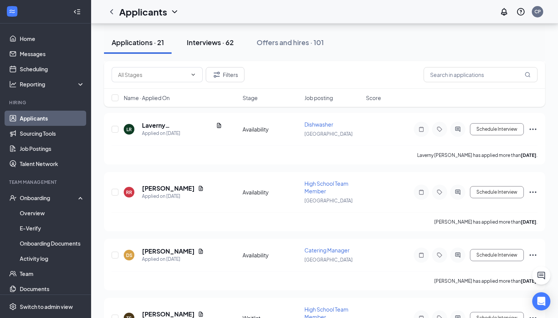
click at [224, 46] on div "Interviews · 62" at bounding box center [210, 42] width 47 height 9
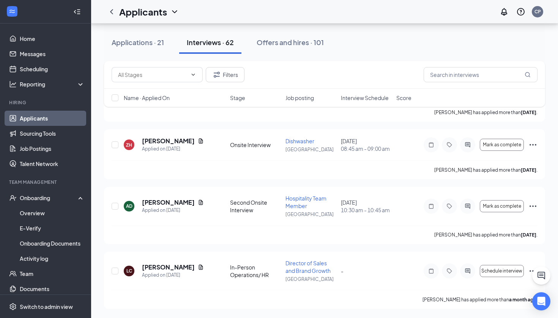
scroll to position [3700, 0]
click at [63, 213] on link "Overview" at bounding box center [52, 213] width 65 height 15
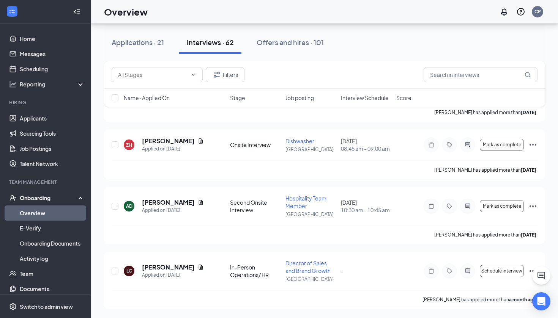
scroll to position [34, 0]
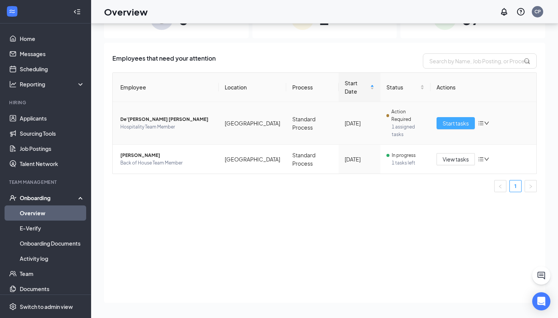
click at [453, 120] on span "Start tasks" at bounding box center [455, 123] width 26 height 8
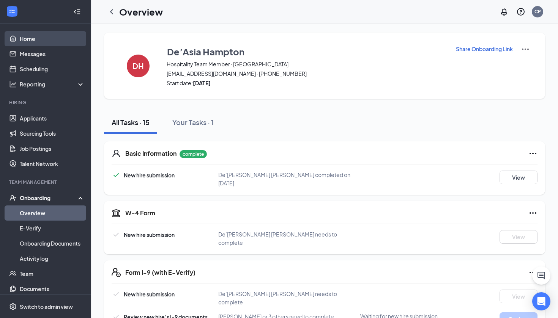
click at [55, 36] on link "Home" at bounding box center [52, 38] width 65 height 15
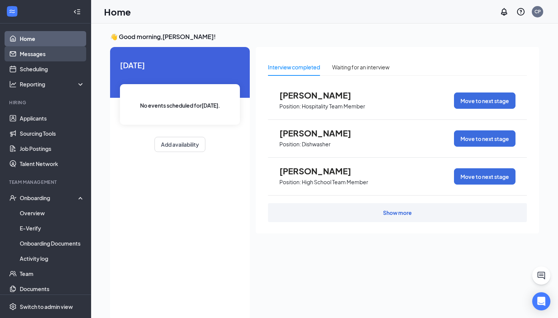
click at [46, 55] on link "Messages" at bounding box center [52, 53] width 65 height 15
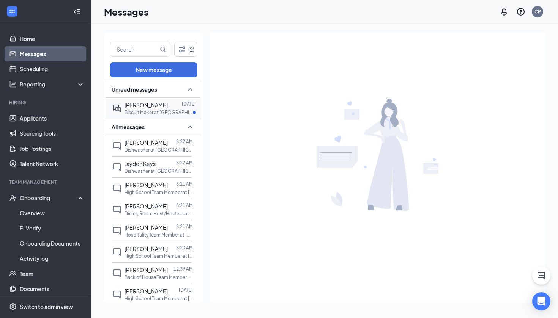
click at [163, 115] on p "Biscuit Maker at [GEOGRAPHIC_DATA]" at bounding box center [158, 112] width 68 height 6
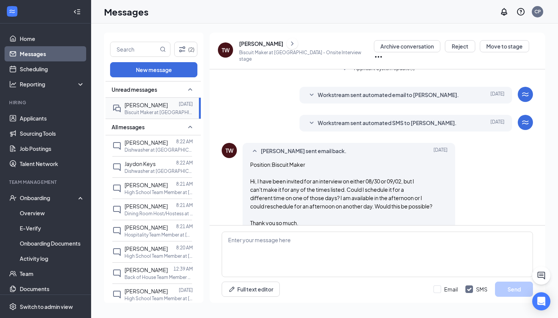
scroll to position [156, 0]
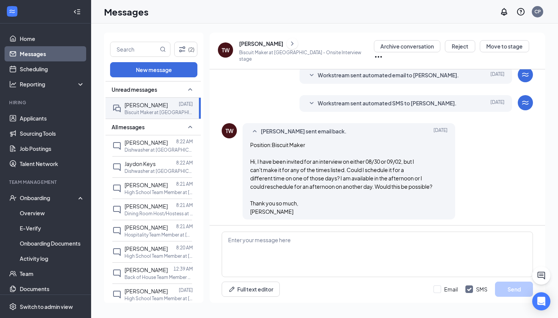
click at [334, 229] on div "Full text editor Email SMS Send" at bounding box center [376, 264] width 335 height 77
click at [324, 241] on textarea at bounding box center [377, 255] width 311 height 46
type textarea "Hi [PERSON_NAME]! I can do [DATE] at 3pm if that works for you."
click at [508, 288] on button "Send" at bounding box center [514, 289] width 38 height 15
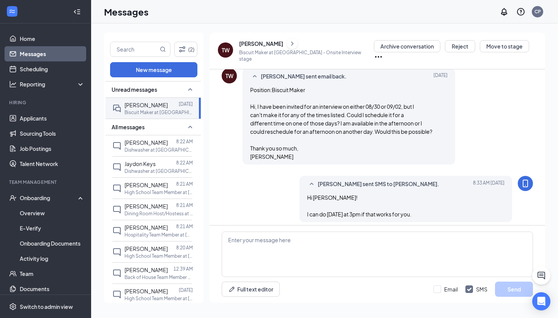
scroll to position [214, 0]
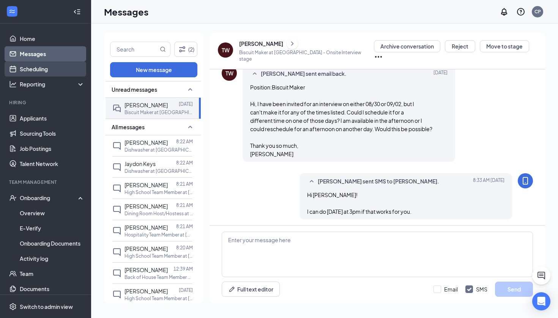
click at [50, 73] on link "Scheduling" at bounding box center [52, 68] width 65 height 15
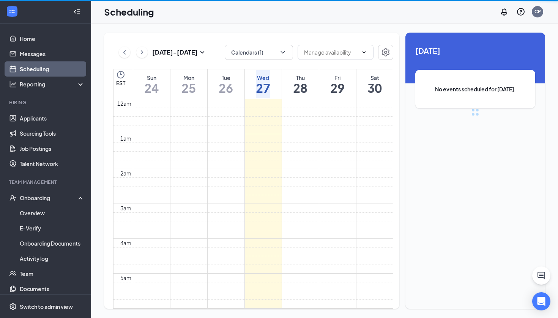
scroll to position [373, 0]
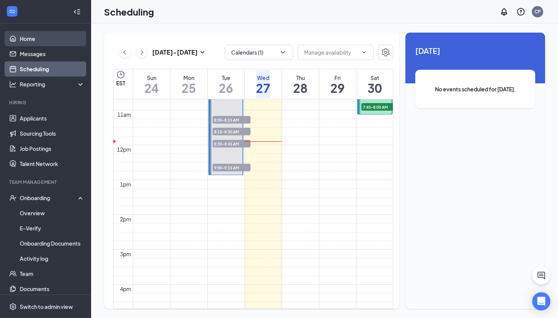
click at [33, 38] on link "Home" at bounding box center [52, 38] width 65 height 15
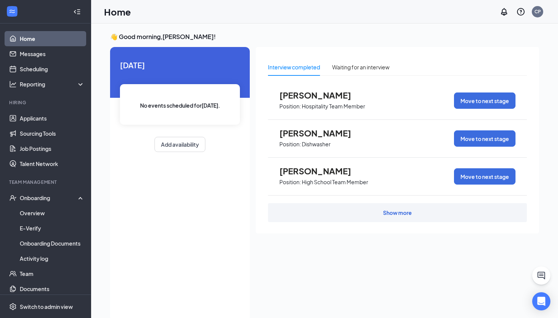
click at [393, 215] on div "Show more" at bounding box center [397, 213] width 29 height 8
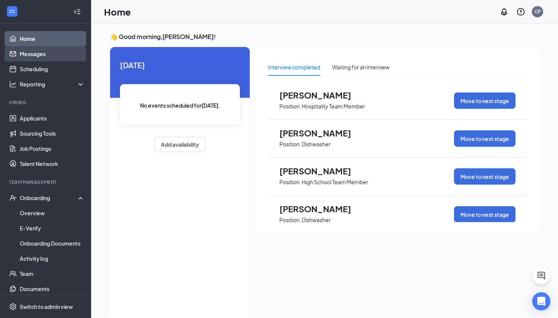
click at [51, 55] on link "Messages" at bounding box center [52, 53] width 65 height 15
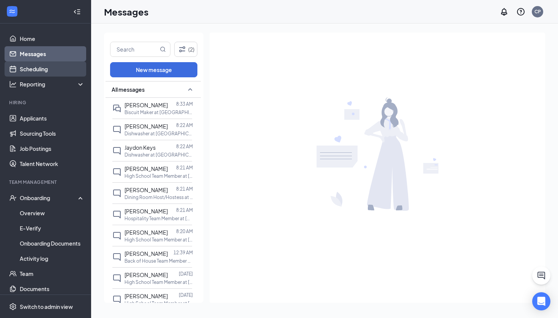
click at [43, 68] on link "Scheduling" at bounding box center [52, 68] width 65 height 15
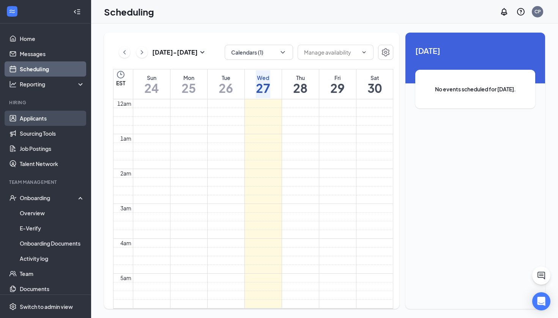
click at [63, 119] on link "Applicants" at bounding box center [52, 118] width 65 height 15
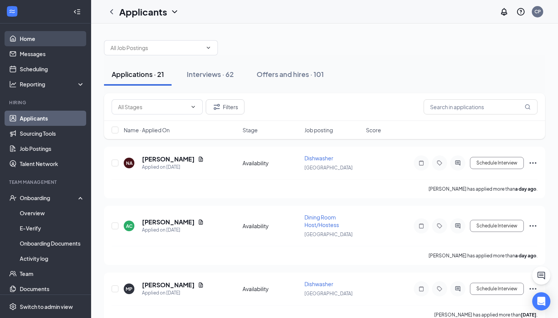
click at [67, 37] on link "Home" at bounding box center [52, 38] width 65 height 15
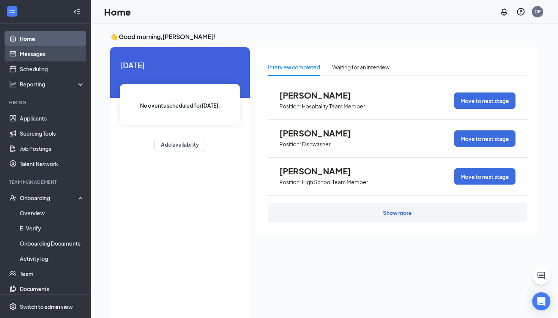
click at [57, 52] on link "Messages" at bounding box center [52, 53] width 65 height 15
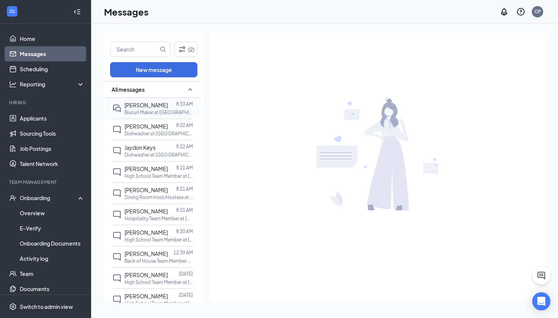
click at [140, 113] on p "Biscuit Maker at [GEOGRAPHIC_DATA]" at bounding box center [158, 112] width 68 height 6
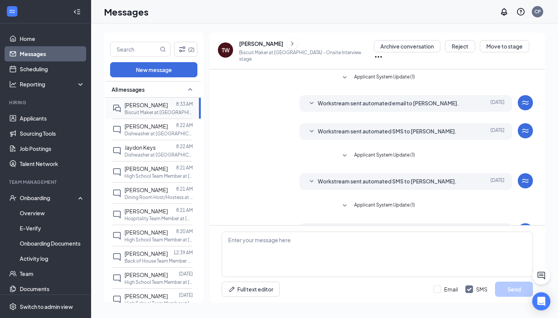
scroll to position [214, 0]
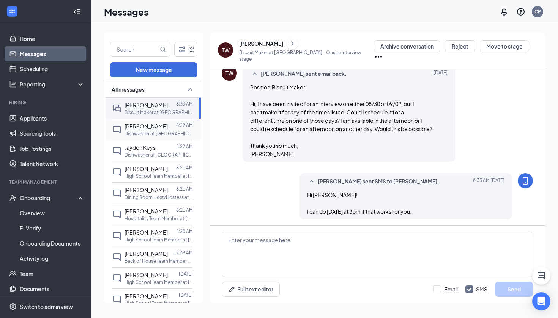
click at [169, 126] on div at bounding box center [172, 126] width 8 height 8
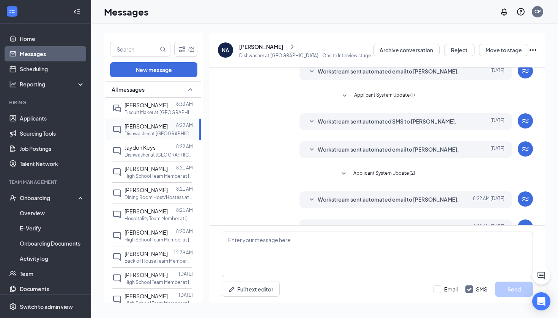
scroll to position [107, 0]
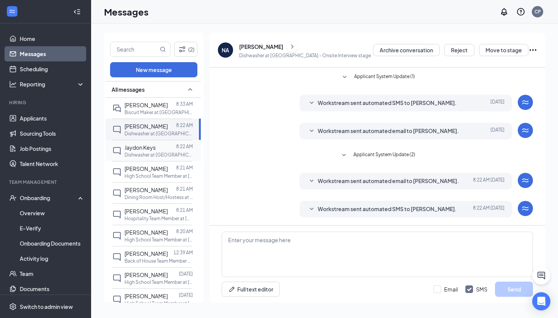
click at [159, 151] on div at bounding box center [166, 147] width 20 height 8
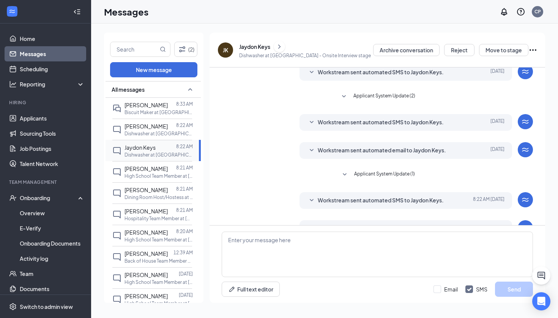
scroll to position [107, 0]
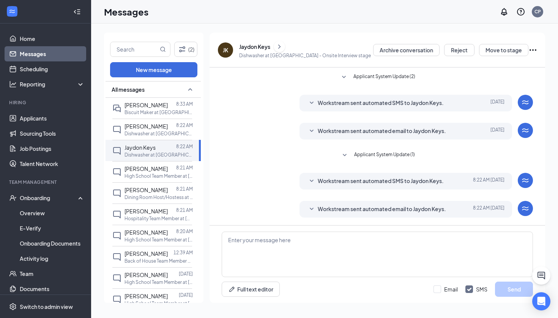
click at [356, 181] on span "Workstream sent automated SMS to Jaydon Keys." at bounding box center [381, 181] width 126 height 9
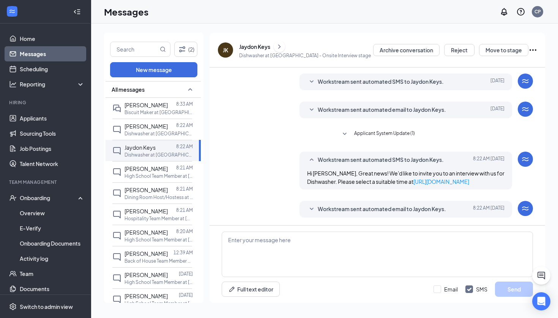
scroll to position [0, 0]
click at [354, 212] on span "Workstream sent automated email to Jaydon Keys." at bounding box center [382, 209] width 128 height 9
click at [164, 132] on p "Dishwasher at [GEOGRAPHIC_DATA]" at bounding box center [158, 134] width 68 height 6
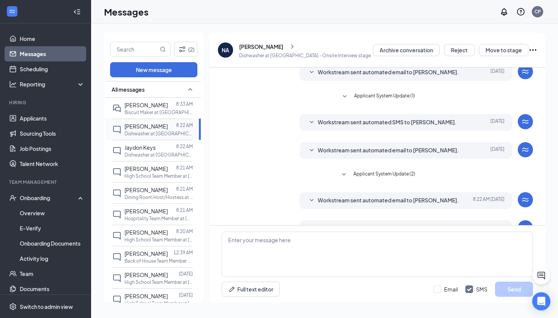
scroll to position [107, 0]
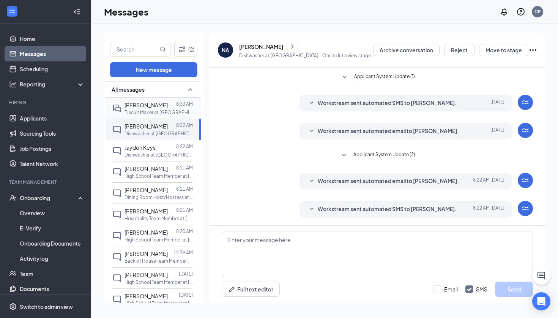
click at [158, 113] on p "Biscuit Maker at [GEOGRAPHIC_DATA]" at bounding box center [158, 112] width 68 height 6
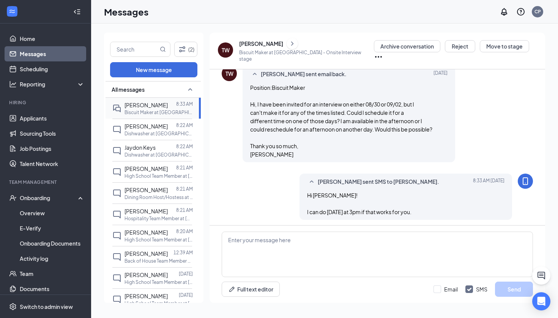
scroll to position [214, 0]
click at [161, 125] on span "[PERSON_NAME]" at bounding box center [145, 126] width 43 height 7
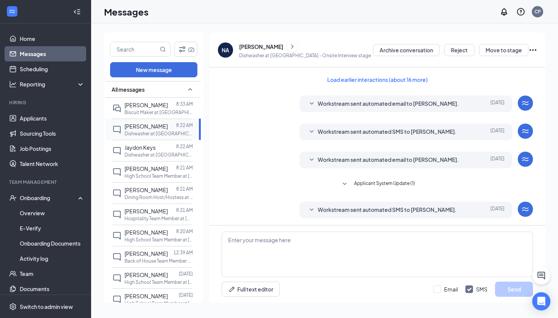
scroll to position [107, 0]
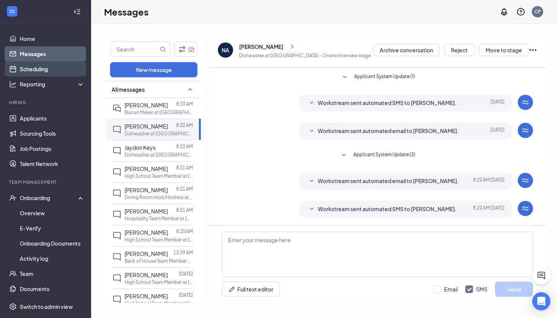
click at [78, 73] on link "Scheduling" at bounding box center [52, 68] width 65 height 15
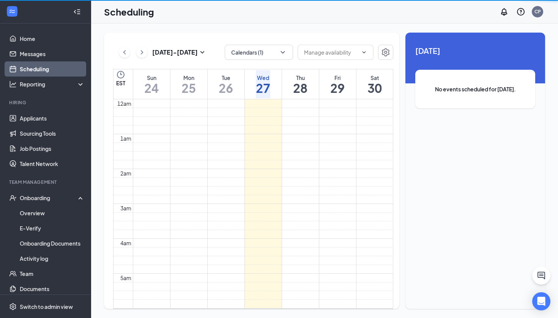
scroll to position [373, 0]
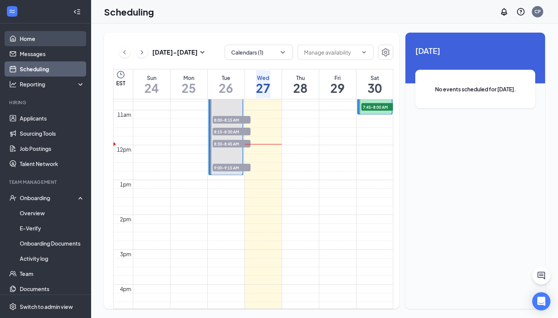
click at [66, 45] on link "Home" at bounding box center [52, 38] width 65 height 15
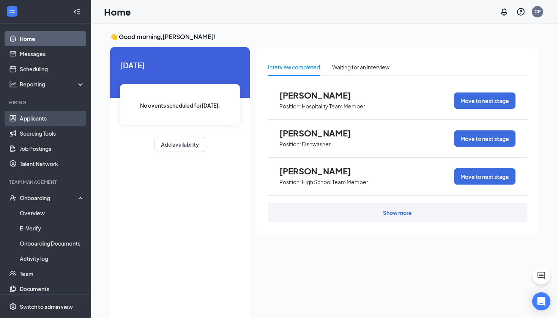
click at [47, 117] on link "Applicants" at bounding box center [52, 118] width 65 height 15
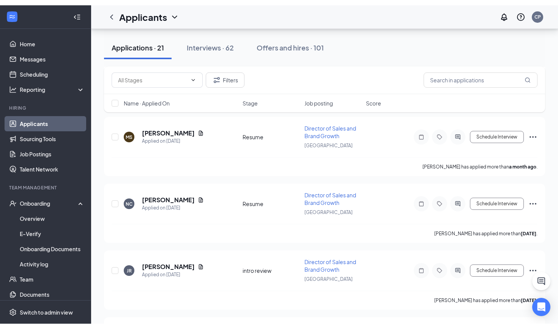
scroll to position [1125, 0]
